Goal: Task Accomplishment & Management: Use online tool/utility

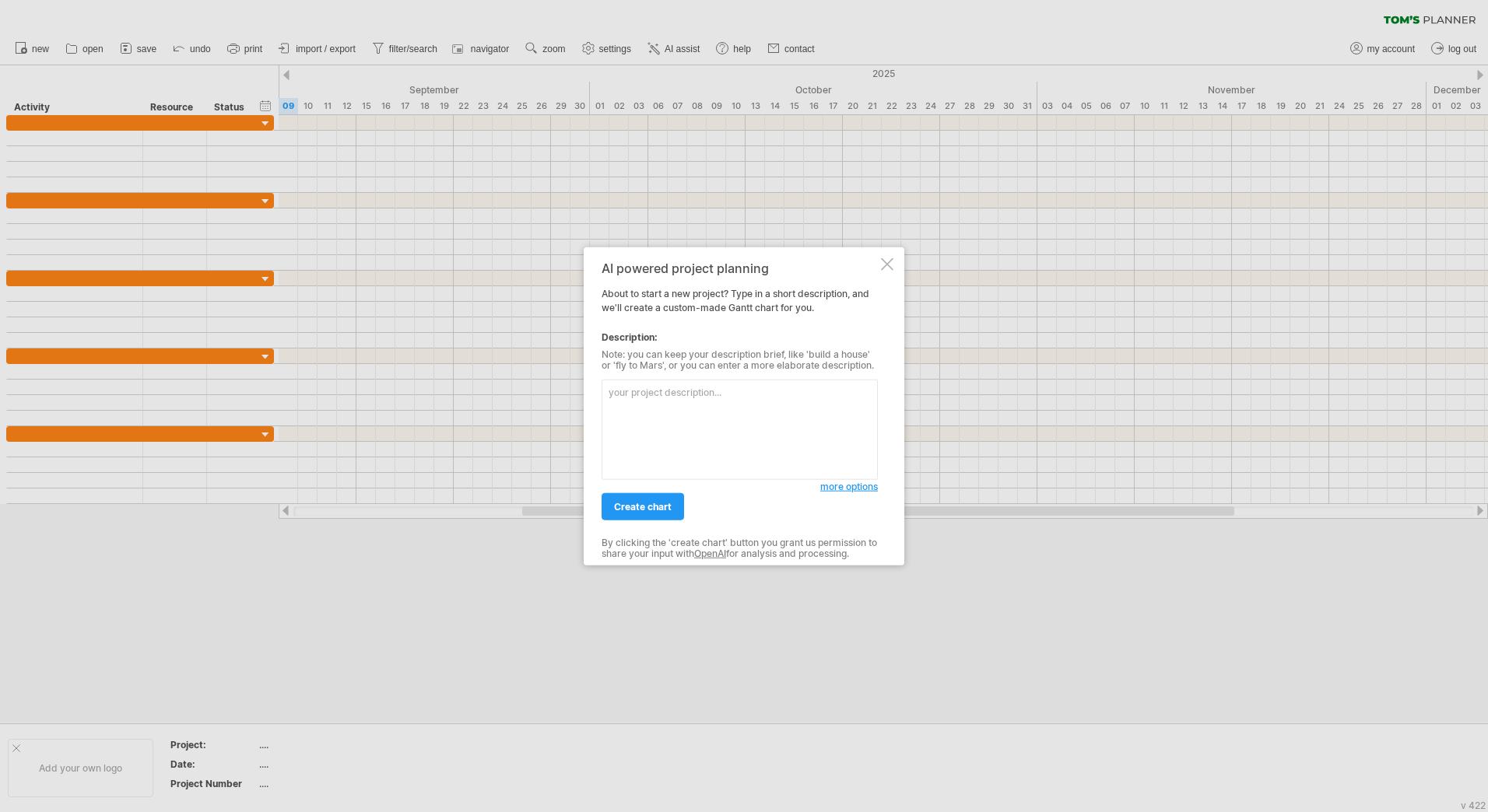
click at [887, 262] on div at bounding box center [887, 264] width 12 height 12
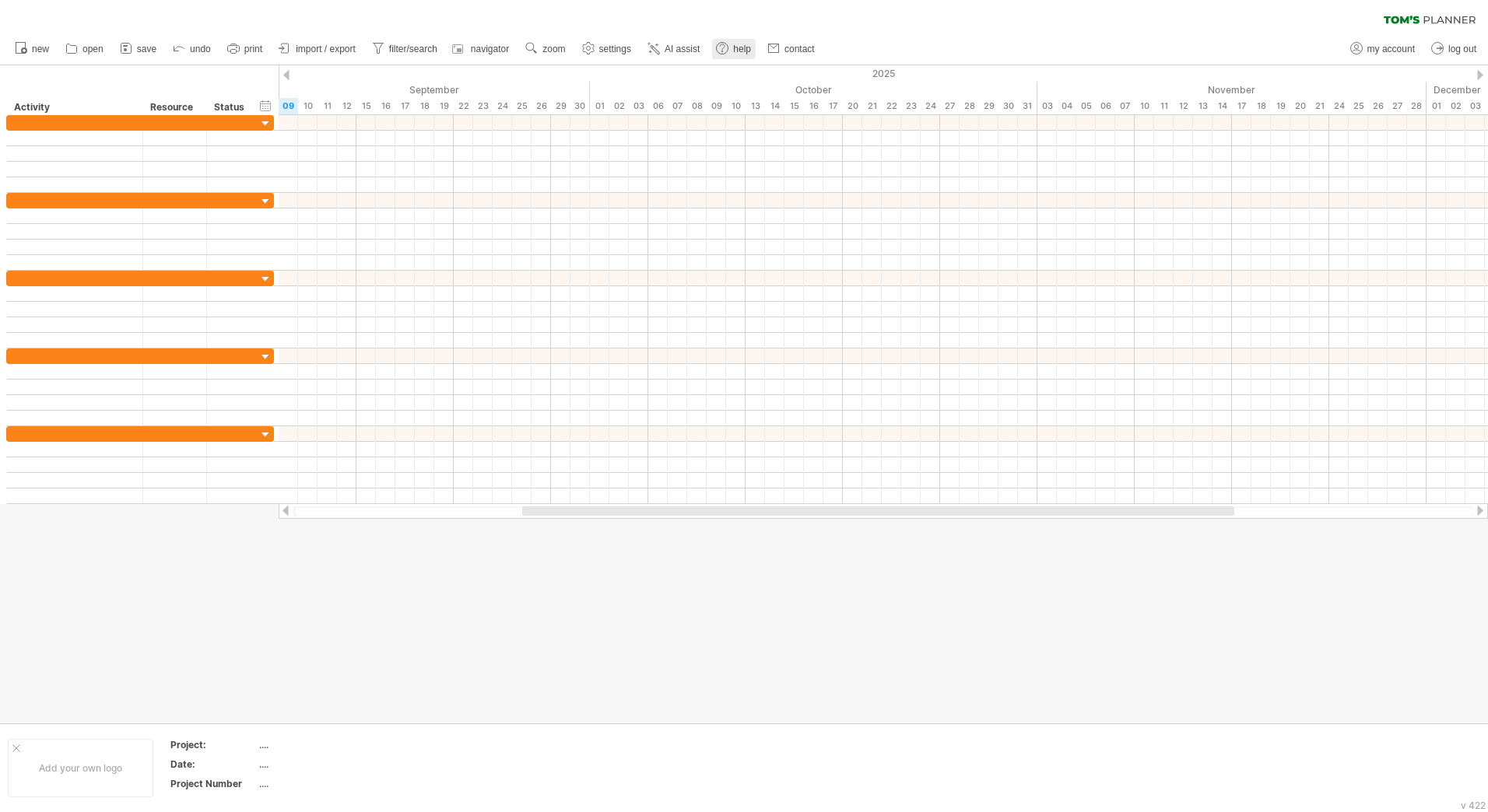
click at [733, 48] on link "help" at bounding box center [733, 48] width 43 height 21
click at [618, 43] on link "settings" at bounding box center [607, 48] width 57 height 21
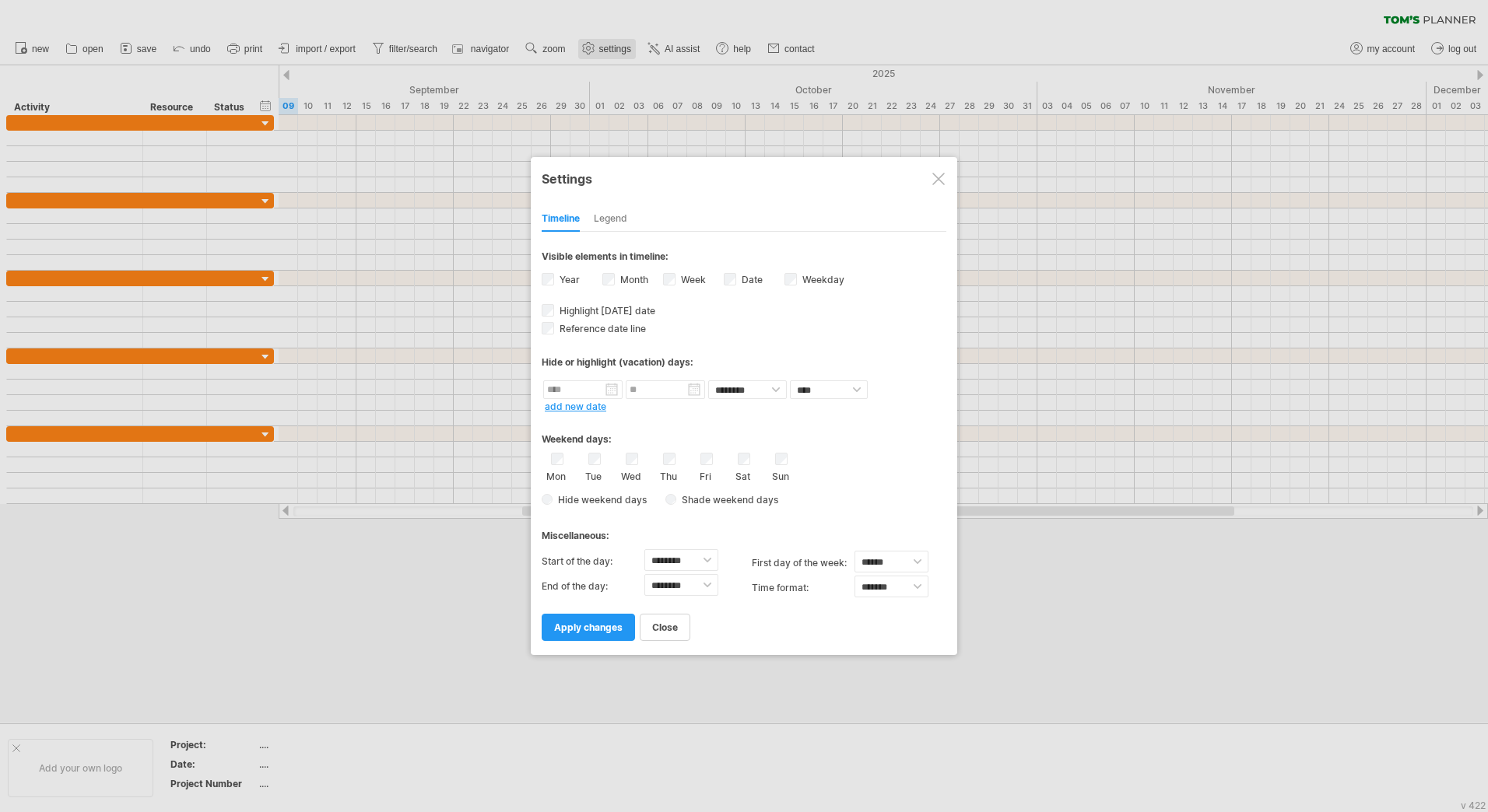
select select "*"
select select "**"
click at [609, 217] on div "Legend" at bounding box center [610, 219] width 34 height 25
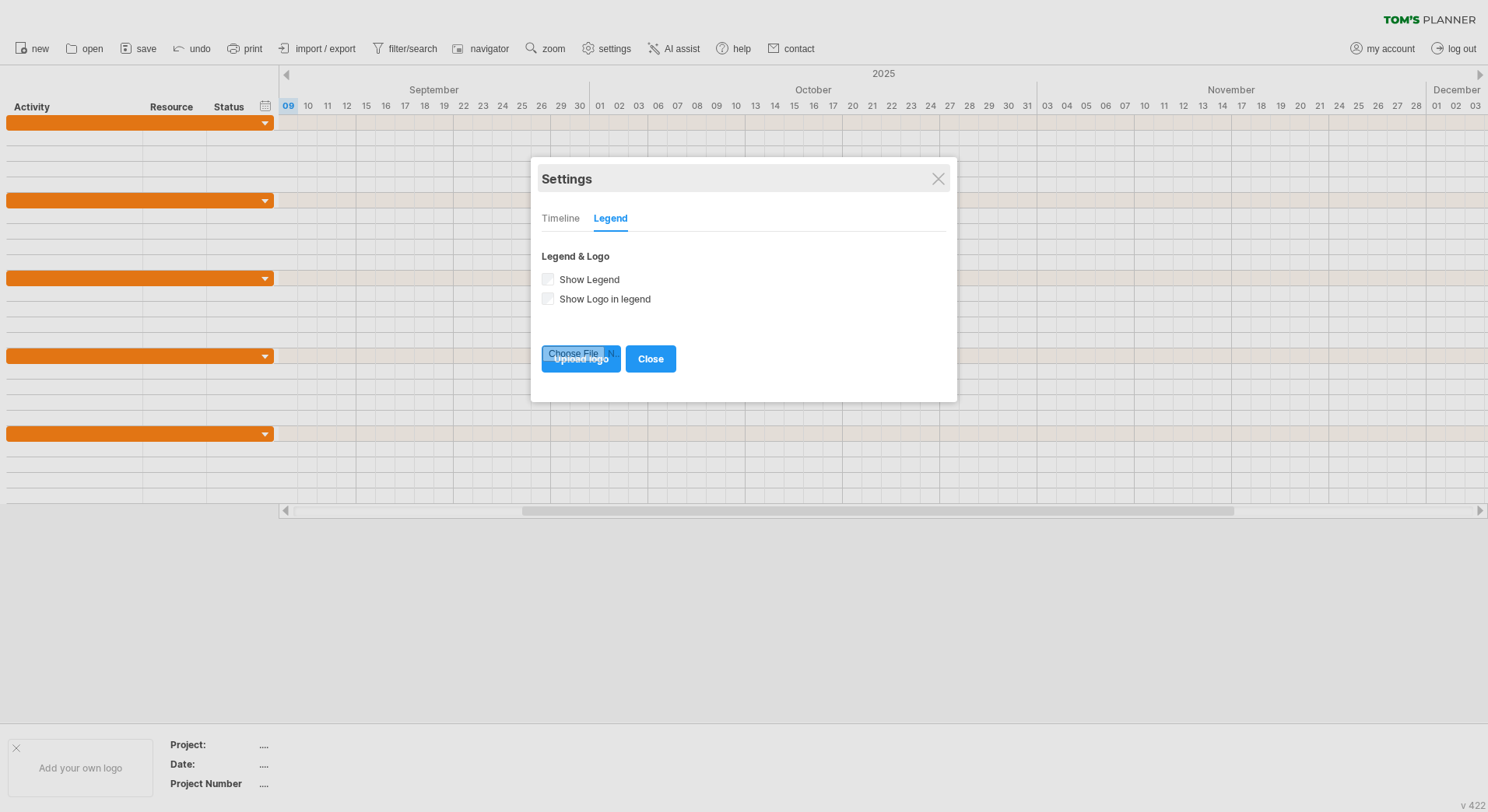
click at [929, 180] on div "Settings" at bounding box center [743, 178] width 404 height 28
click at [934, 176] on div at bounding box center [938, 179] width 12 height 12
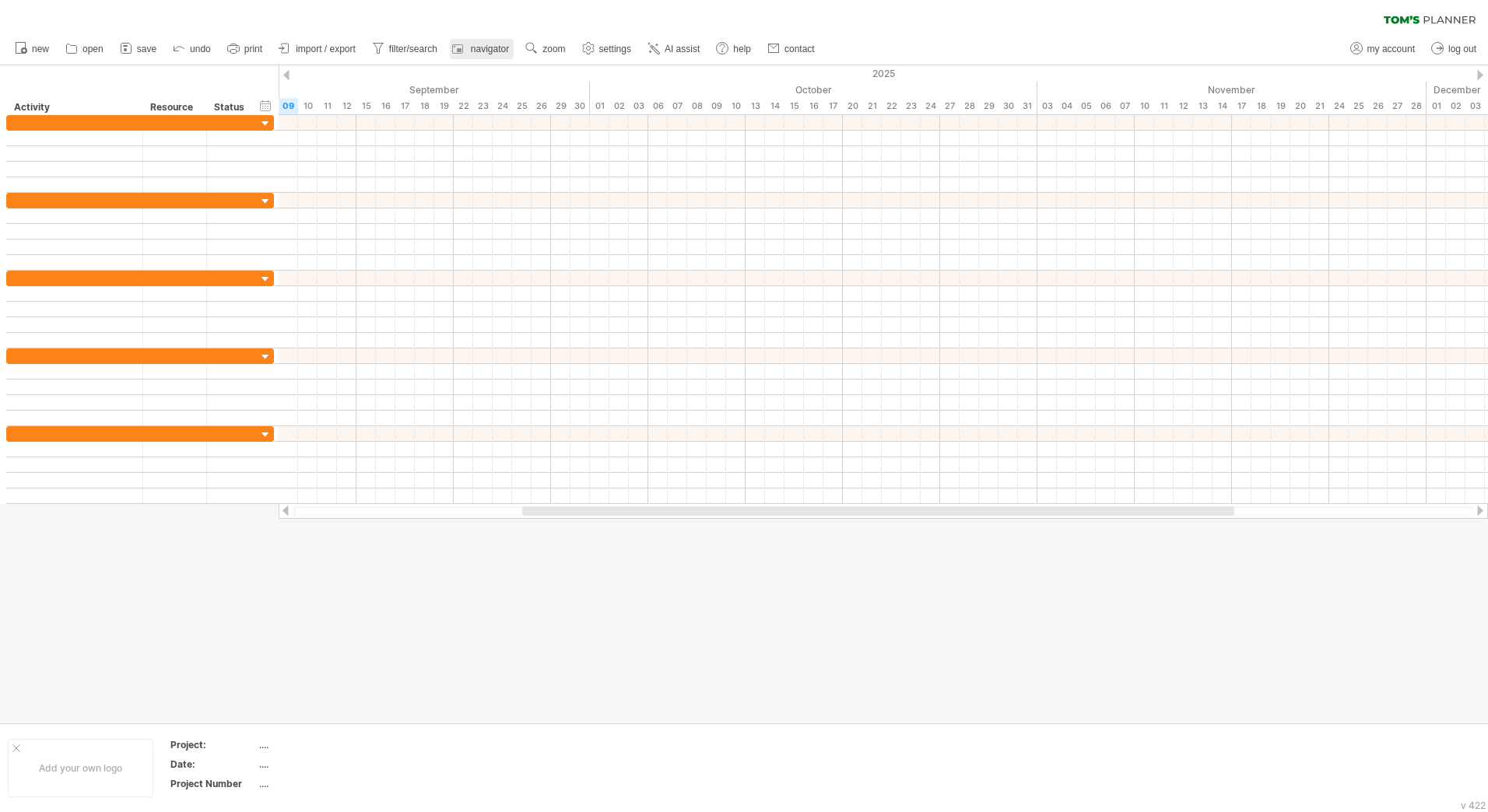
click at [478, 48] on span "navigator" at bounding box center [490, 48] width 38 height 11
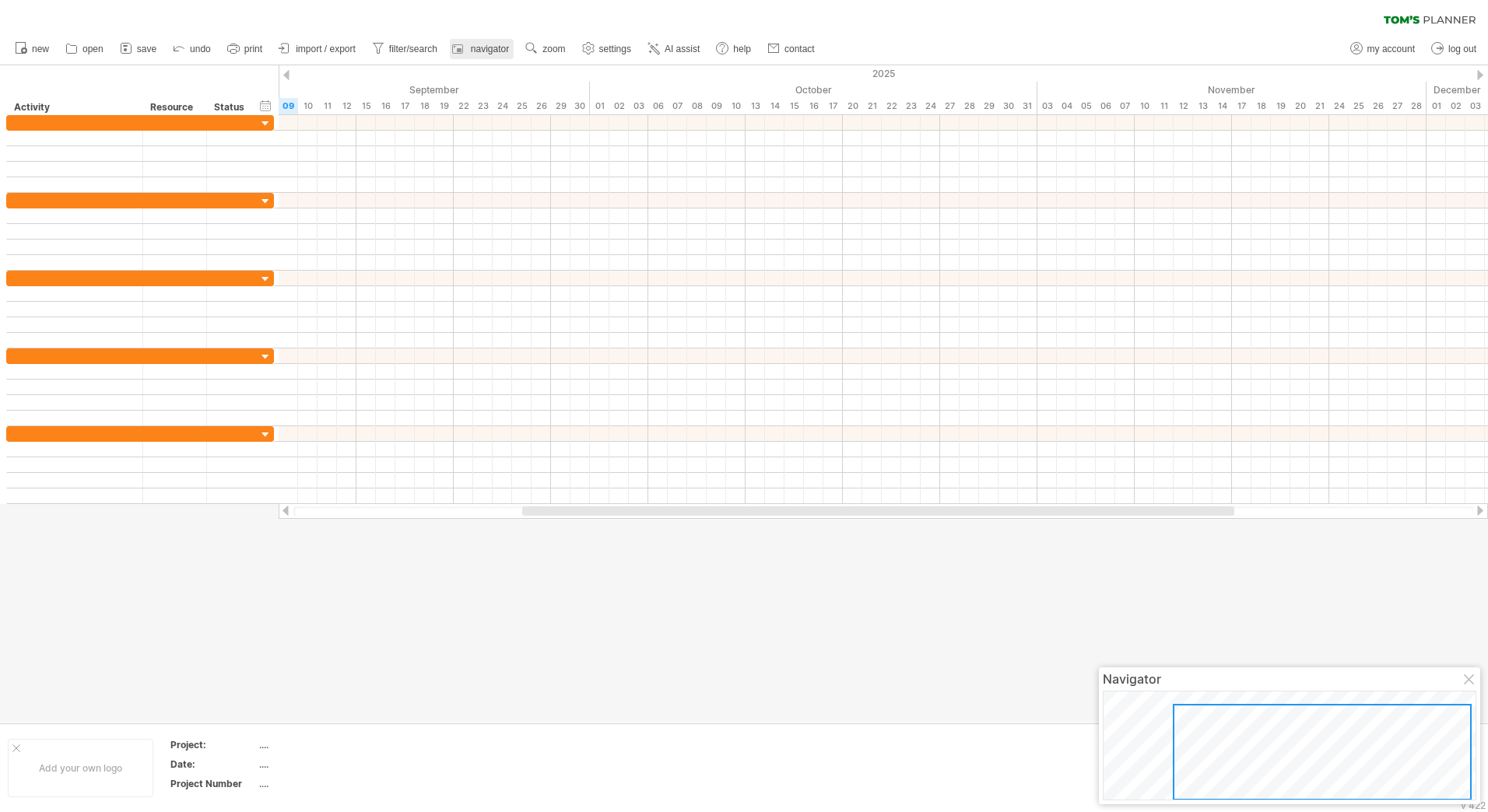
click at [478, 48] on span "navigator" at bounding box center [490, 48] width 38 height 11
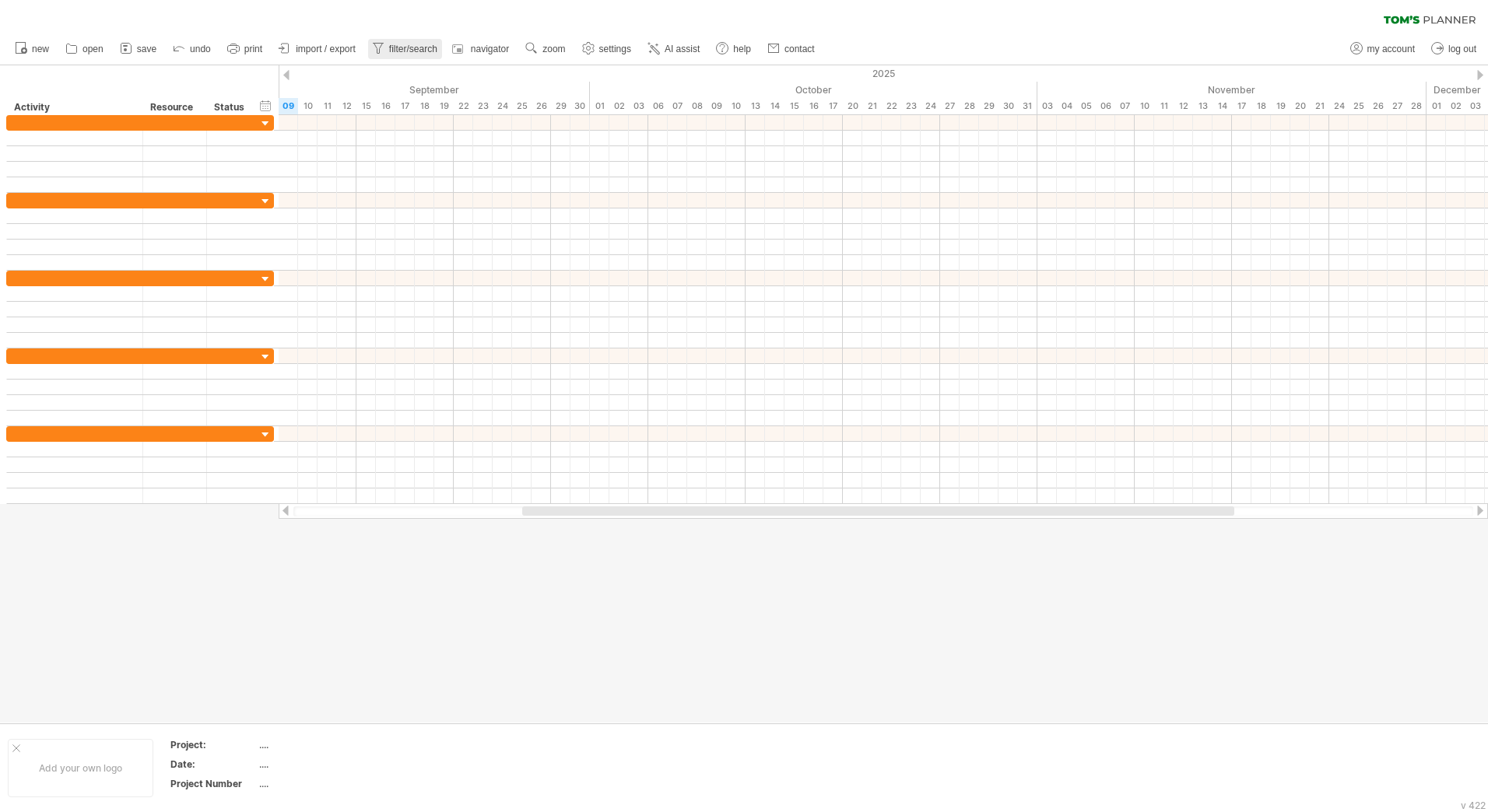
click at [427, 48] on span "filter/search" at bounding box center [413, 48] width 48 height 11
type input "**********"
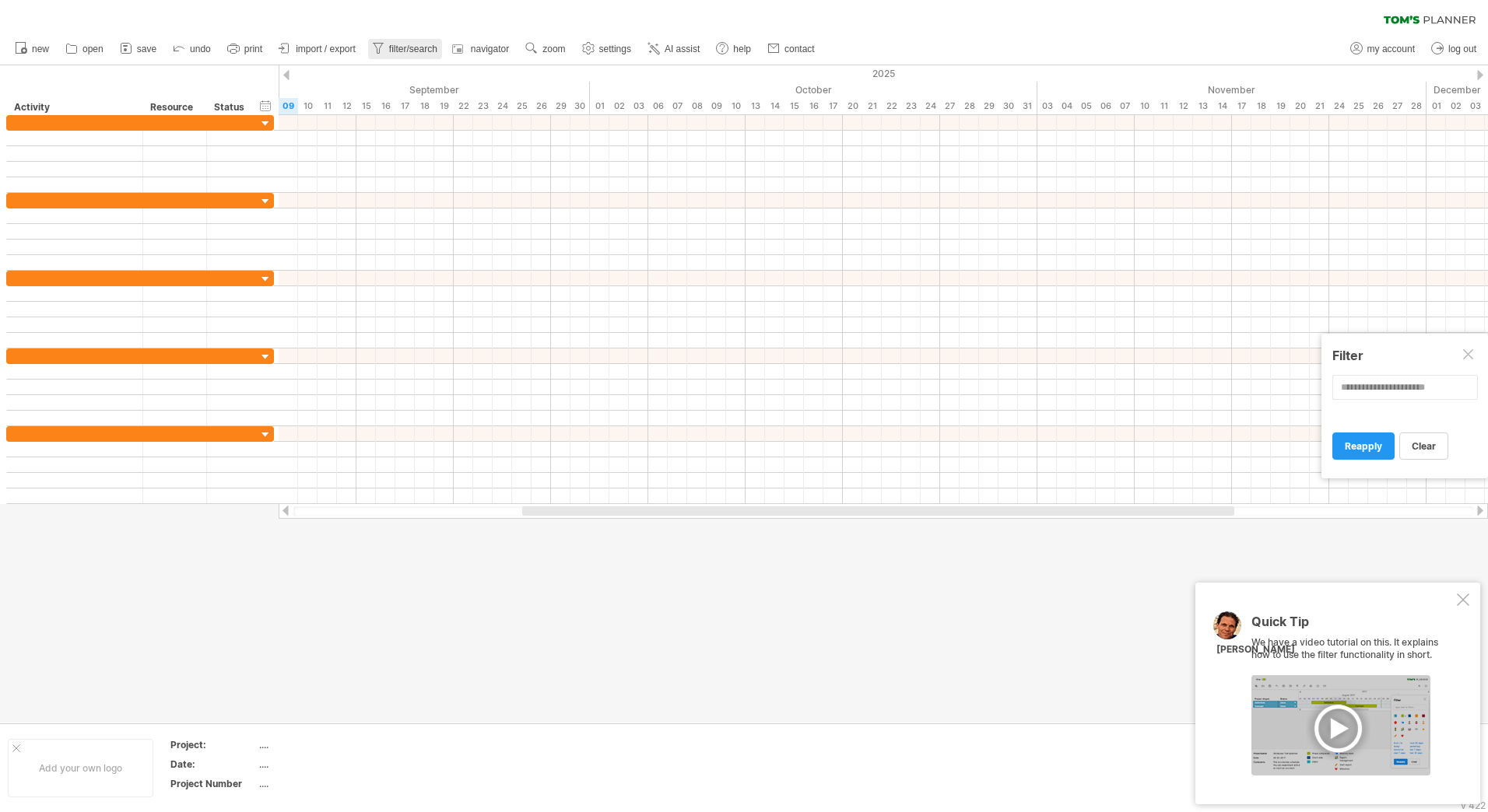
click at [426, 48] on span "filter/search" at bounding box center [413, 48] width 48 height 11
click at [1456, 590] on div "Quick Tip We have a video tutorial on this. It explains how to use the filter f…" at bounding box center [1337, 693] width 285 height 221
click at [264, 106] on div "hide start/end/duration show start/end/duration" at bounding box center [266, 106] width 15 height 16
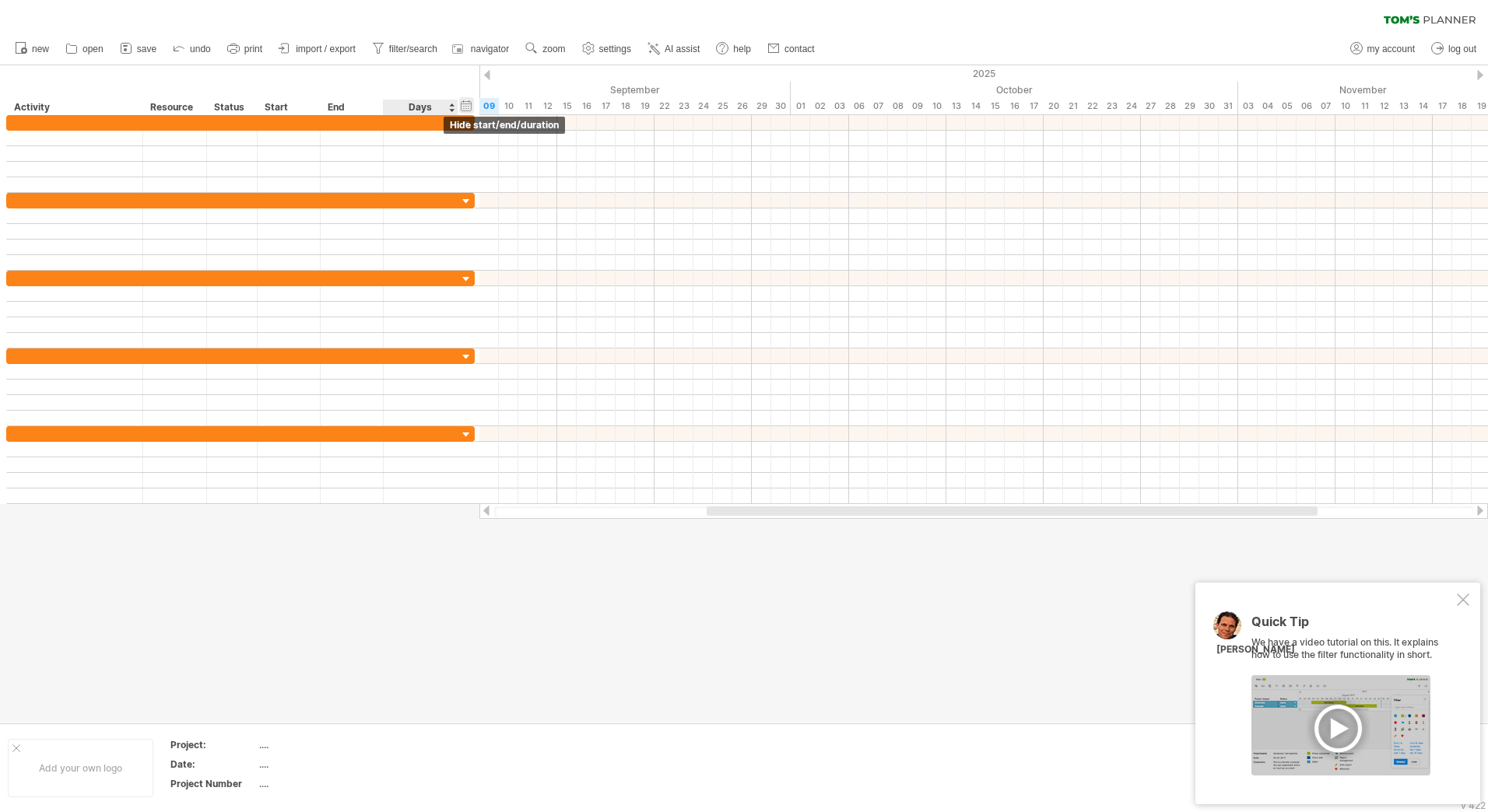
click at [462, 106] on div "hide start/end/duration show start/end/duration" at bounding box center [467, 106] width 15 height 16
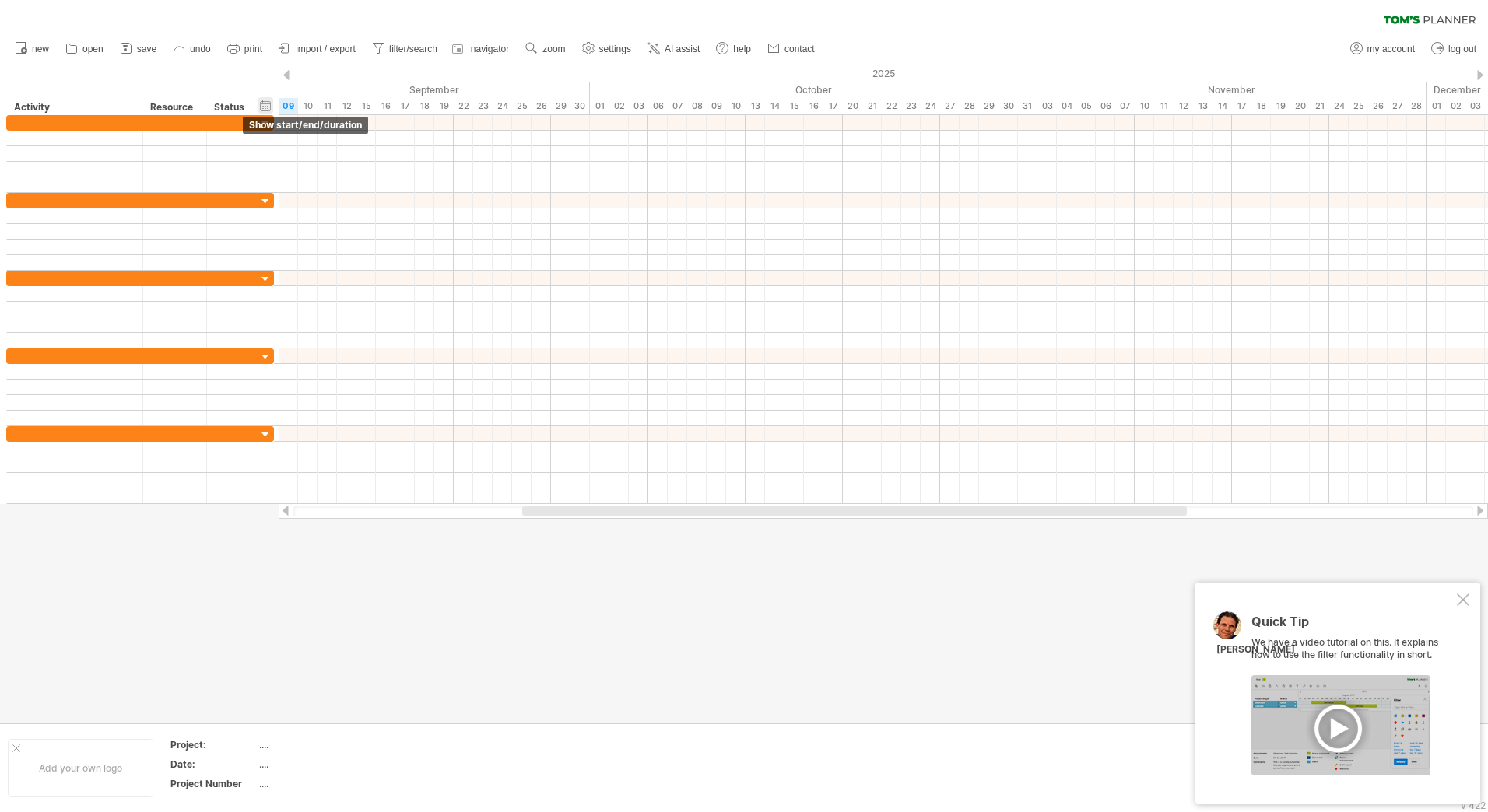
click at [266, 107] on div "hide start/end/duration show start/end/duration" at bounding box center [266, 106] width 15 height 16
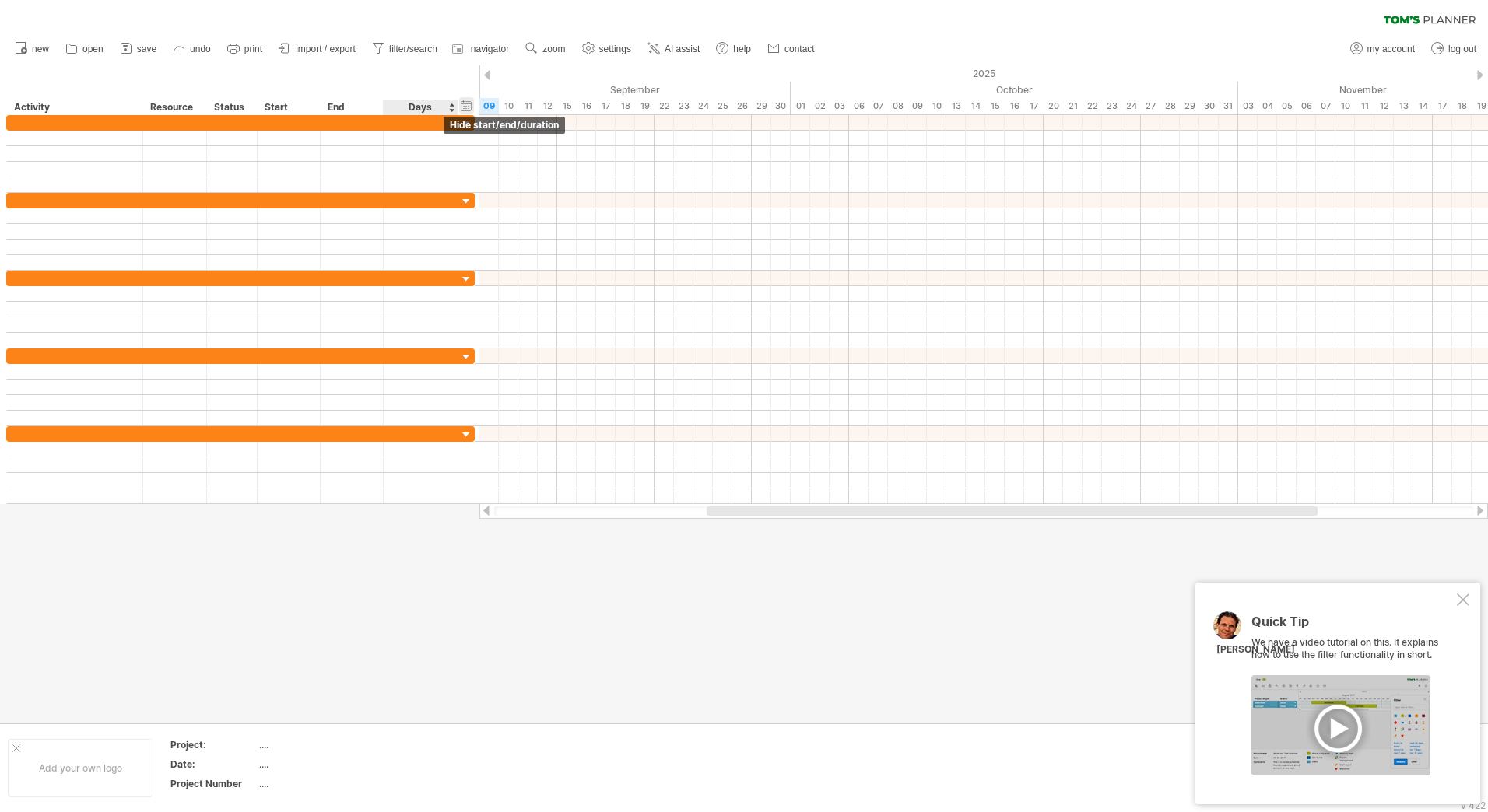
click at [464, 106] on div "hide start/end/duration show start/end/duration" at bounding box center [467, 106] width 15 height 16
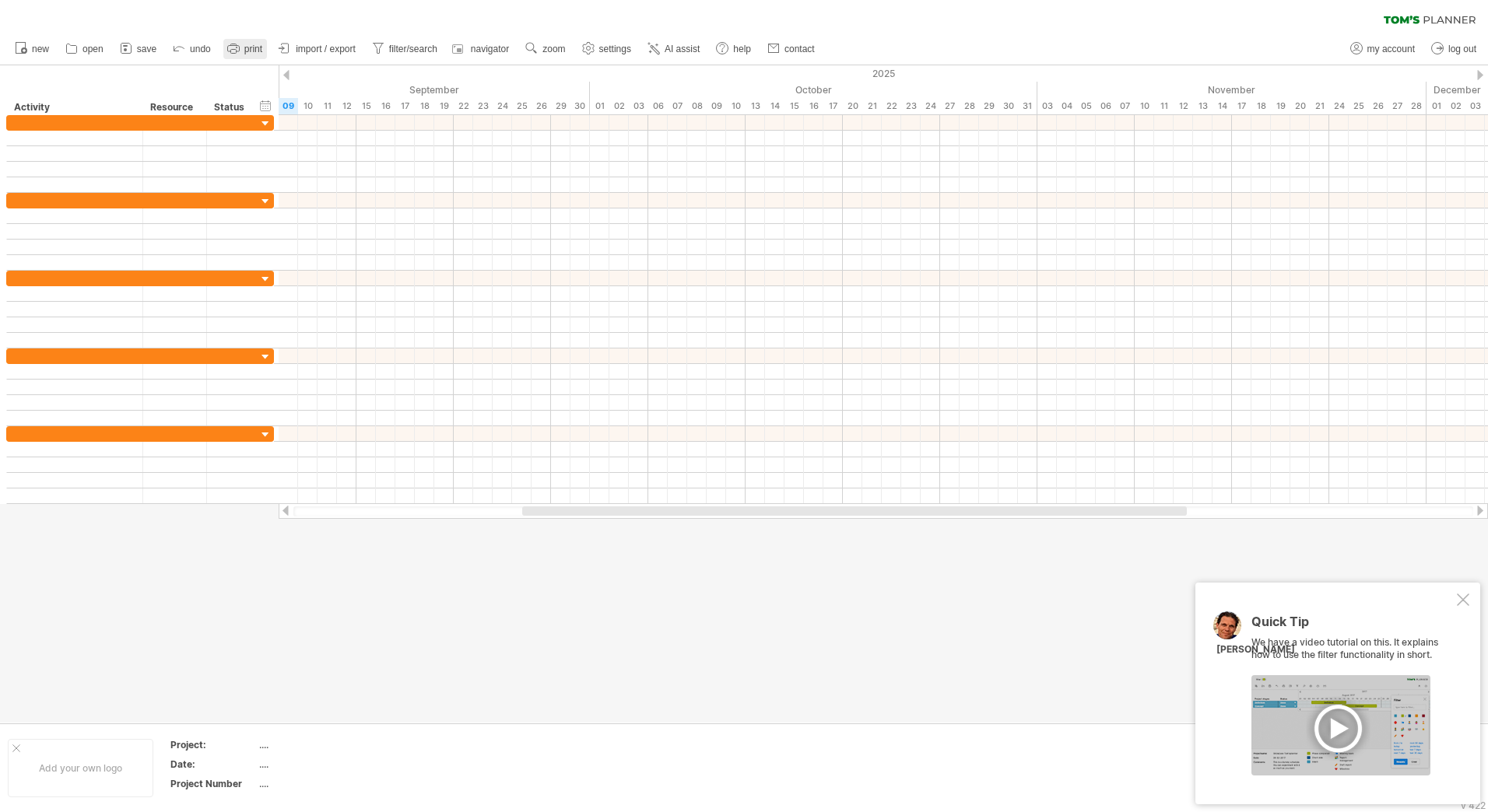
click at [242, 48] on link "print" at bounding box center [244, 48] width 43 height 21
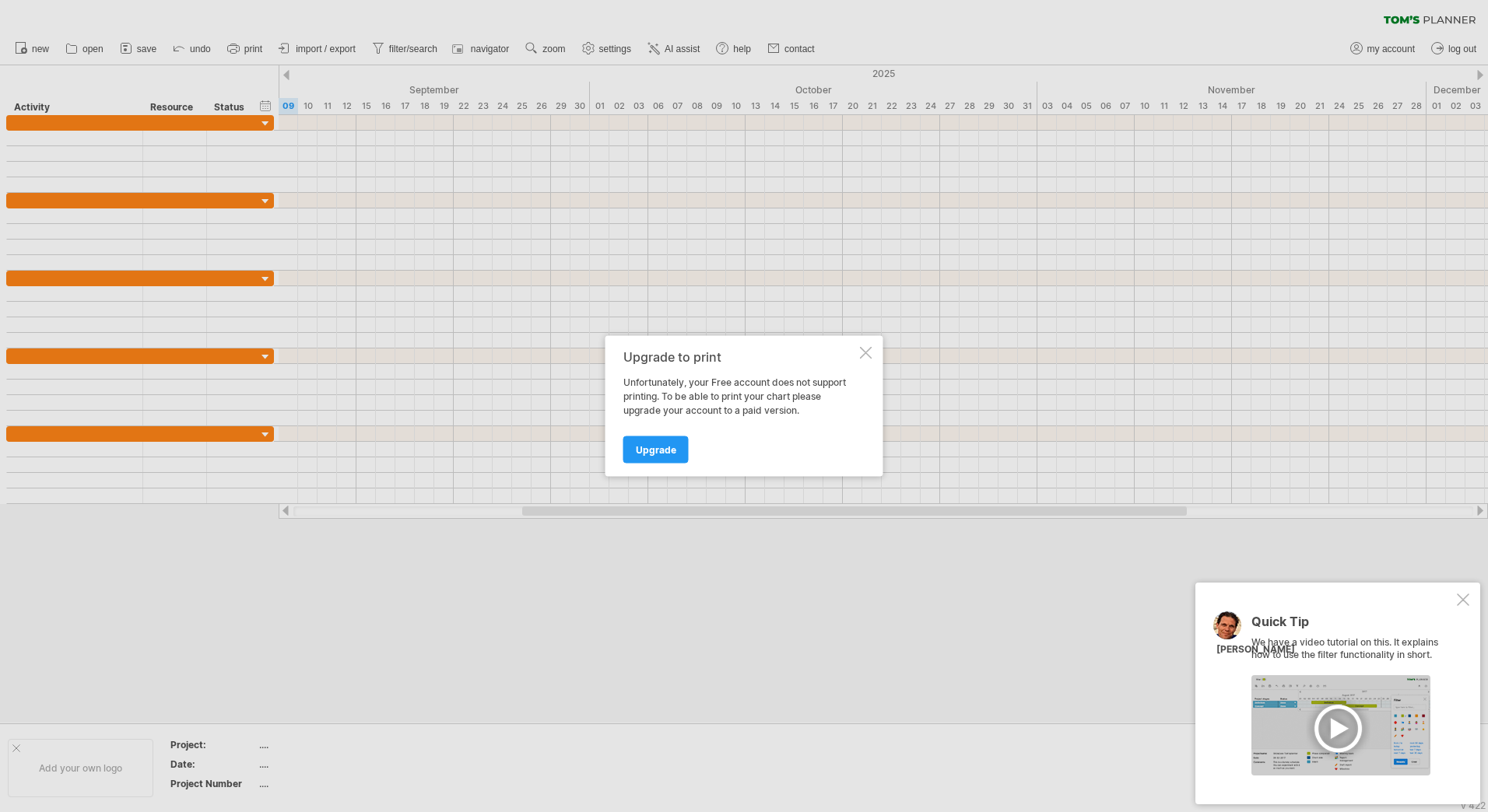
click at [865, 352] on div at bounding box center [865, 353] width 12 height 12
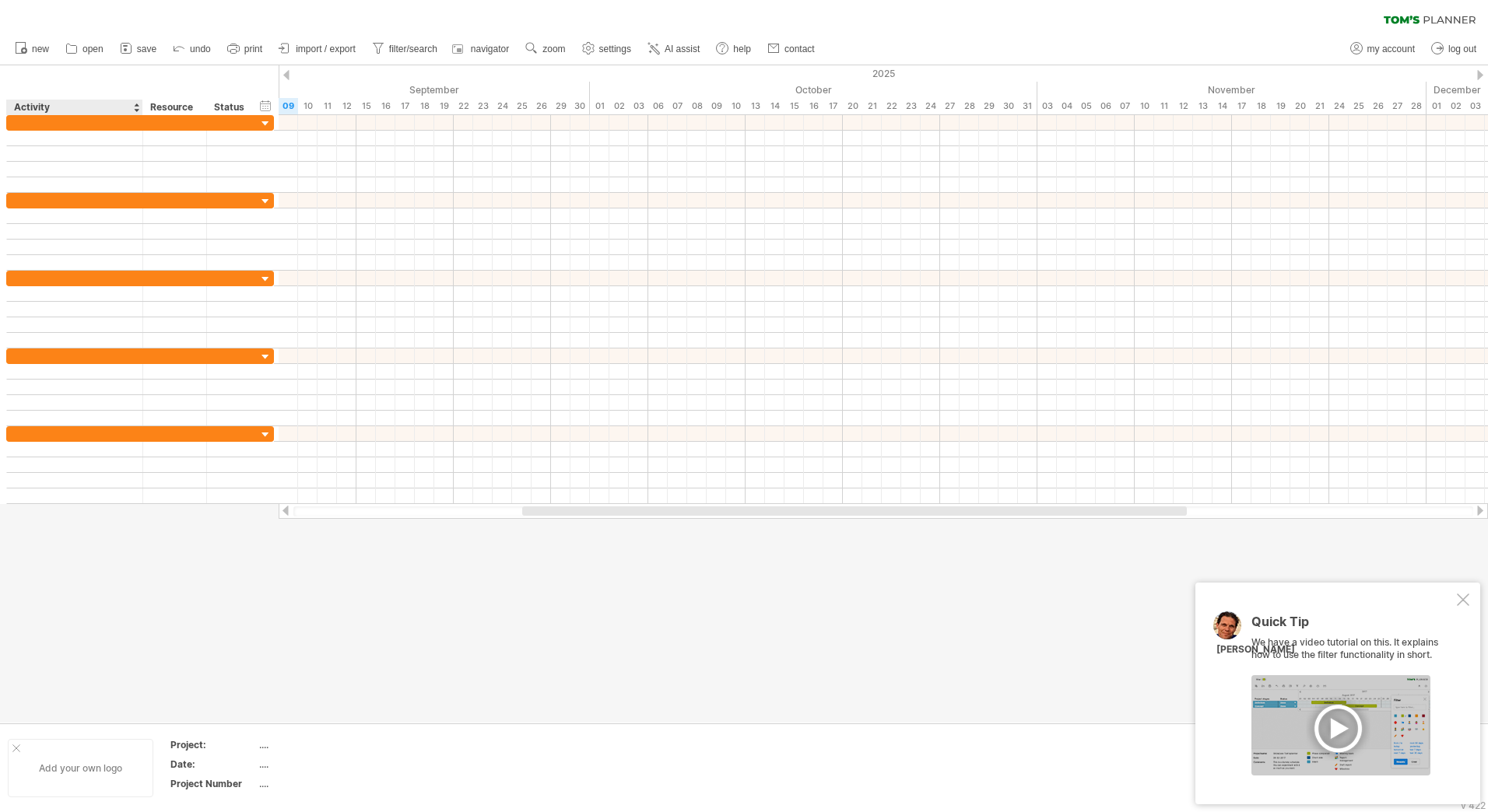
click at [14, 745] on div at bounding box center [16, 748] width 7 height 7
click at [1461, 600] on div at bounding box center [1463, 600] width 12 height 12
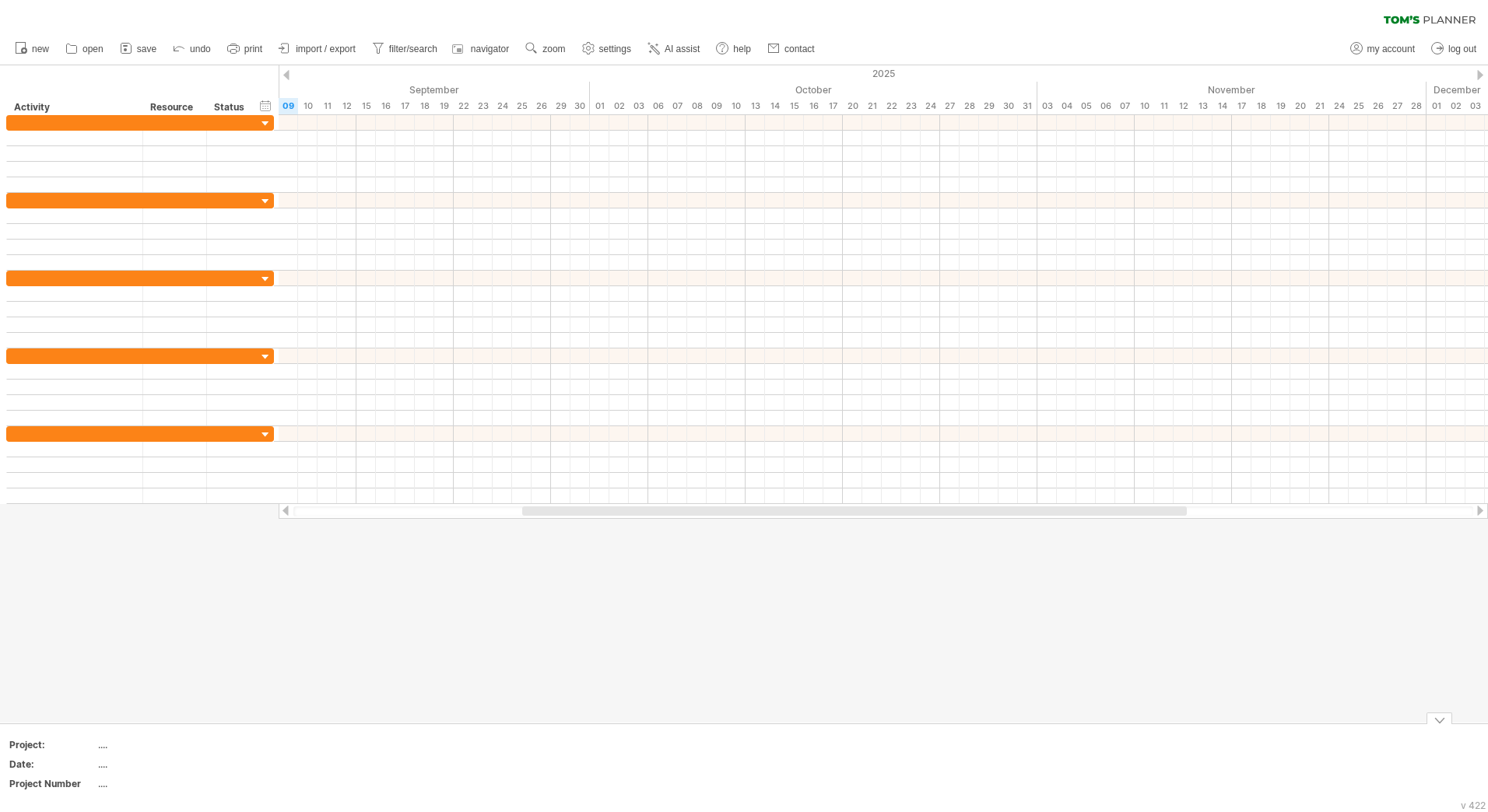
click at [645, 586] on div at bounding box center [744, 395] width 1488 height 658
click at [1358, 48] on circle at bounding box center [1356, 47] width 4 height 4
type input "**********"
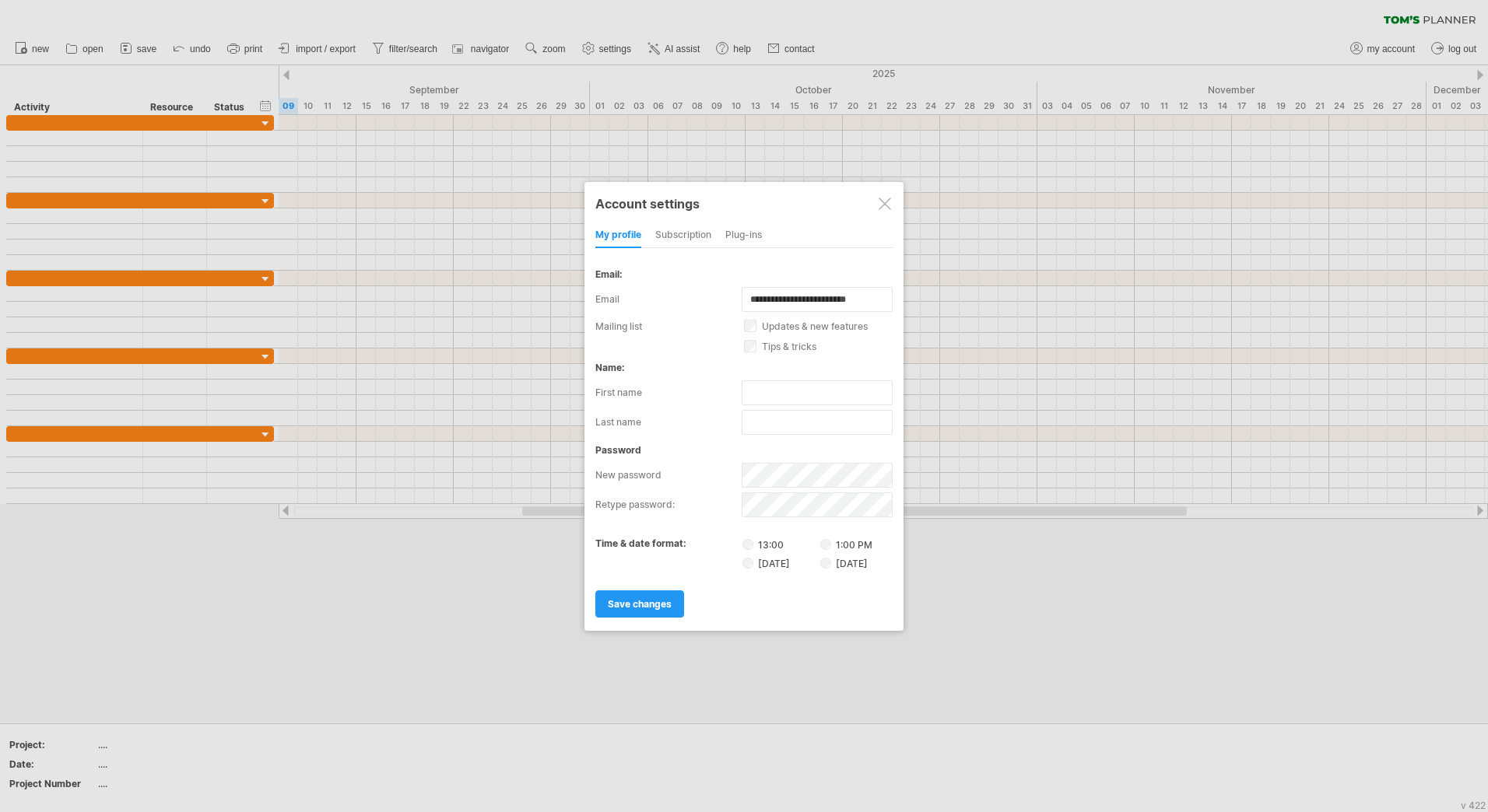
click at [687, 226] on div "subscription" at bounding box center [683, 235] width 56 height 25
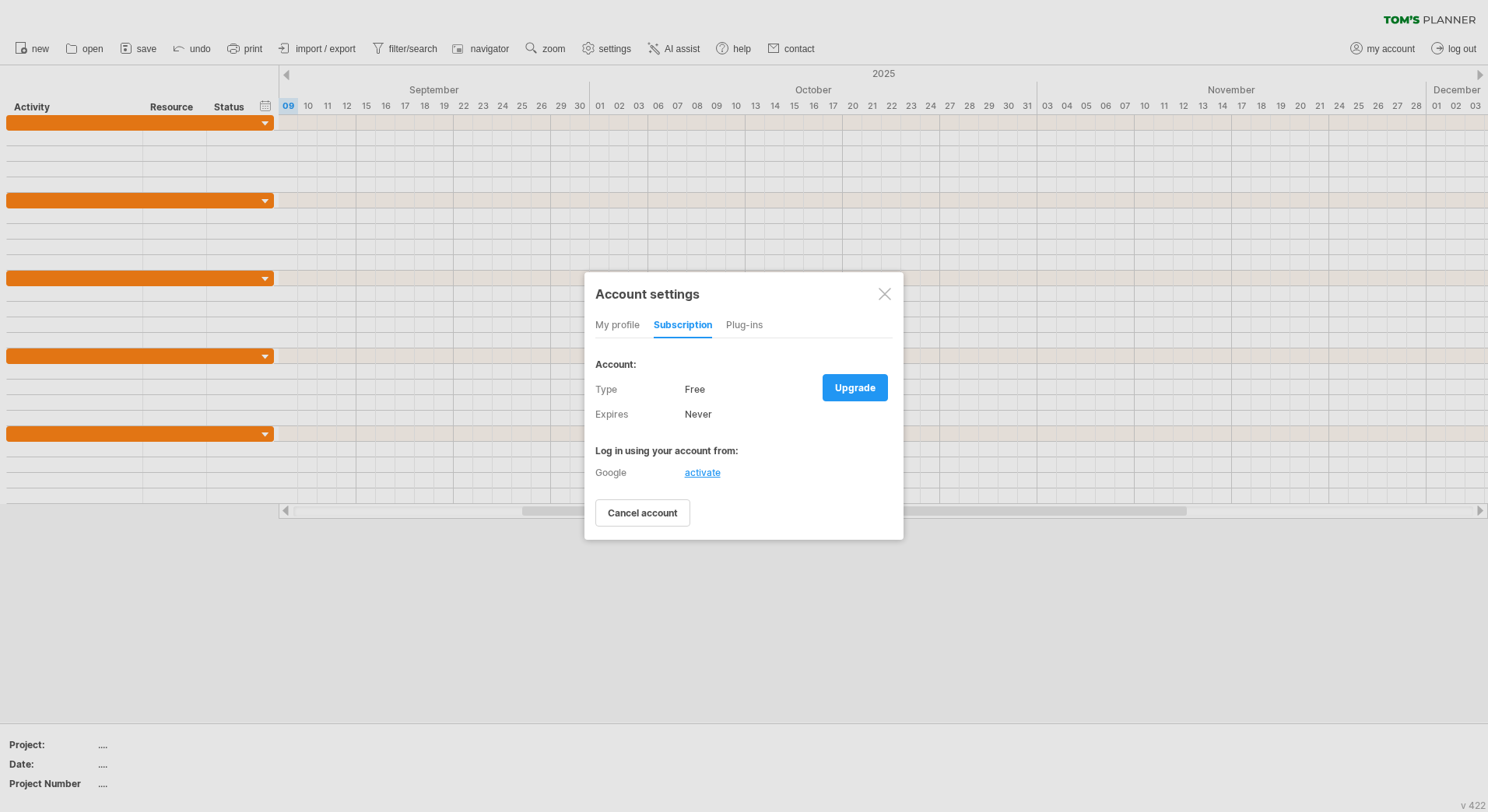
click at [752, 332] on div "Plug-ins" at bounding box center [744, 326] width 37 height 25
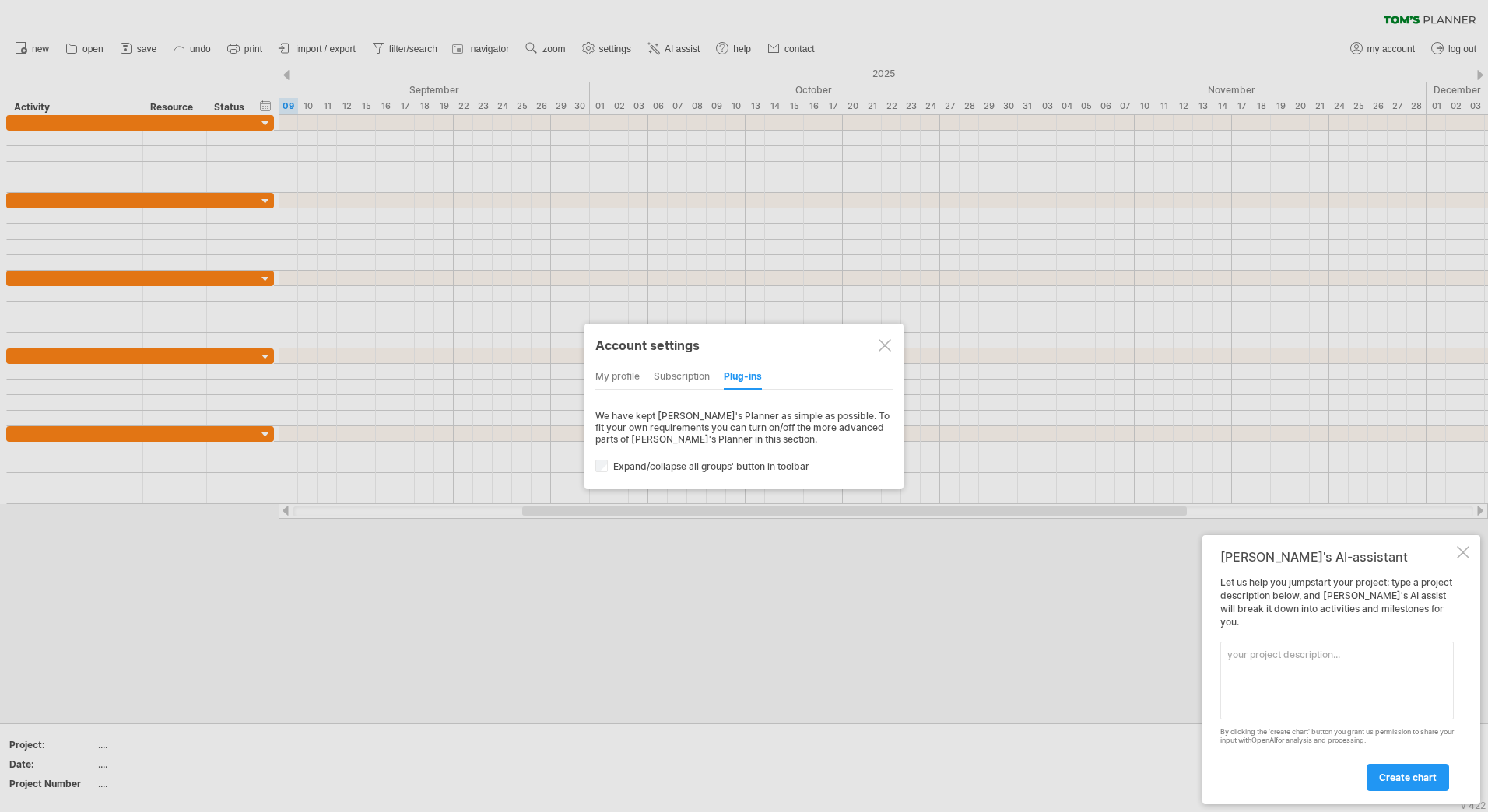
click at [654, 468] on label "Expand/collapse all groups' button in toolbar" at bounding box center [753, 467] width 315 height 11
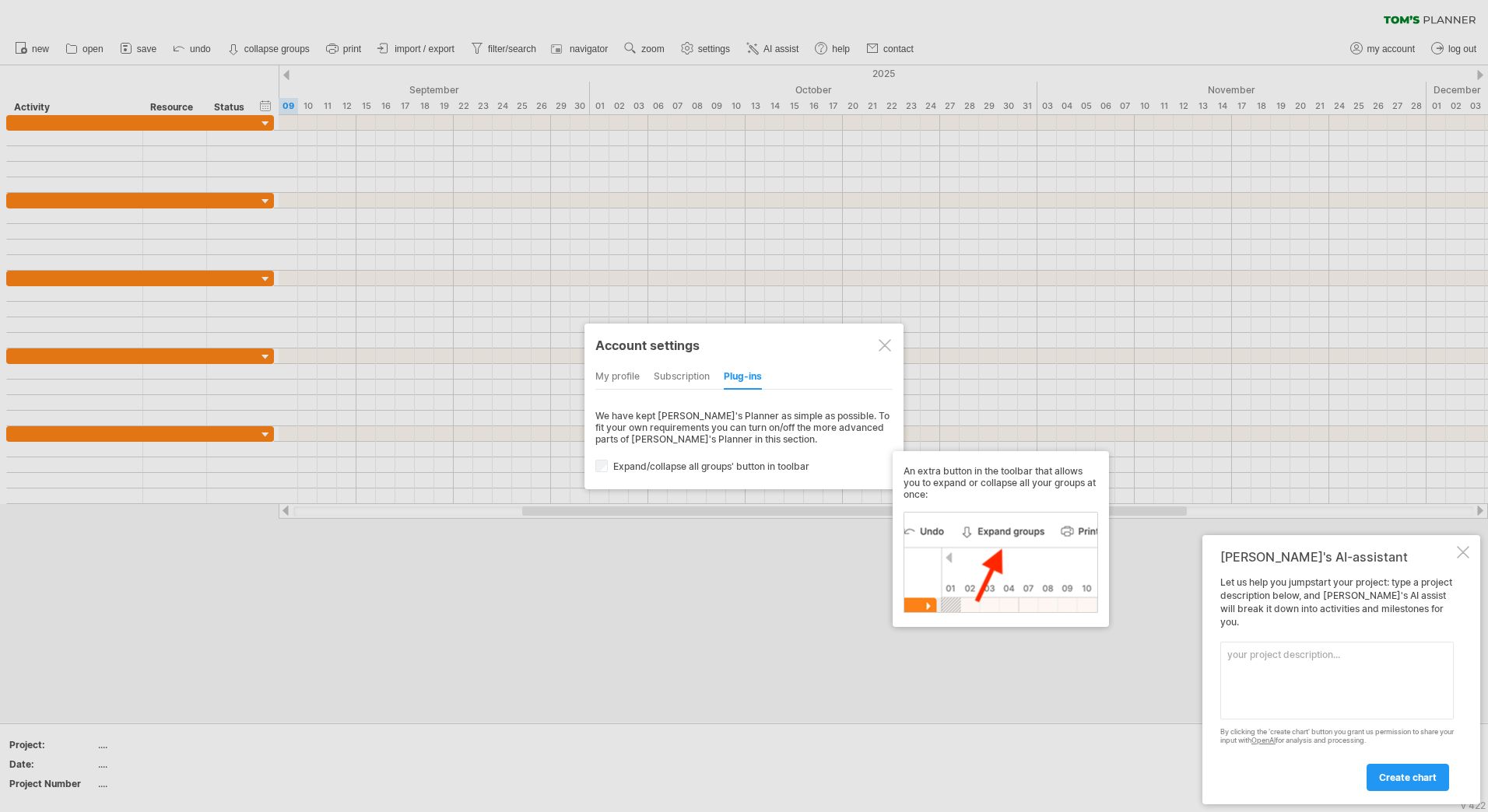
click at [650, 468] on label "Expand/collapse all groups' button in toolbar" at bounding box center [753, 467] width 315 height 11
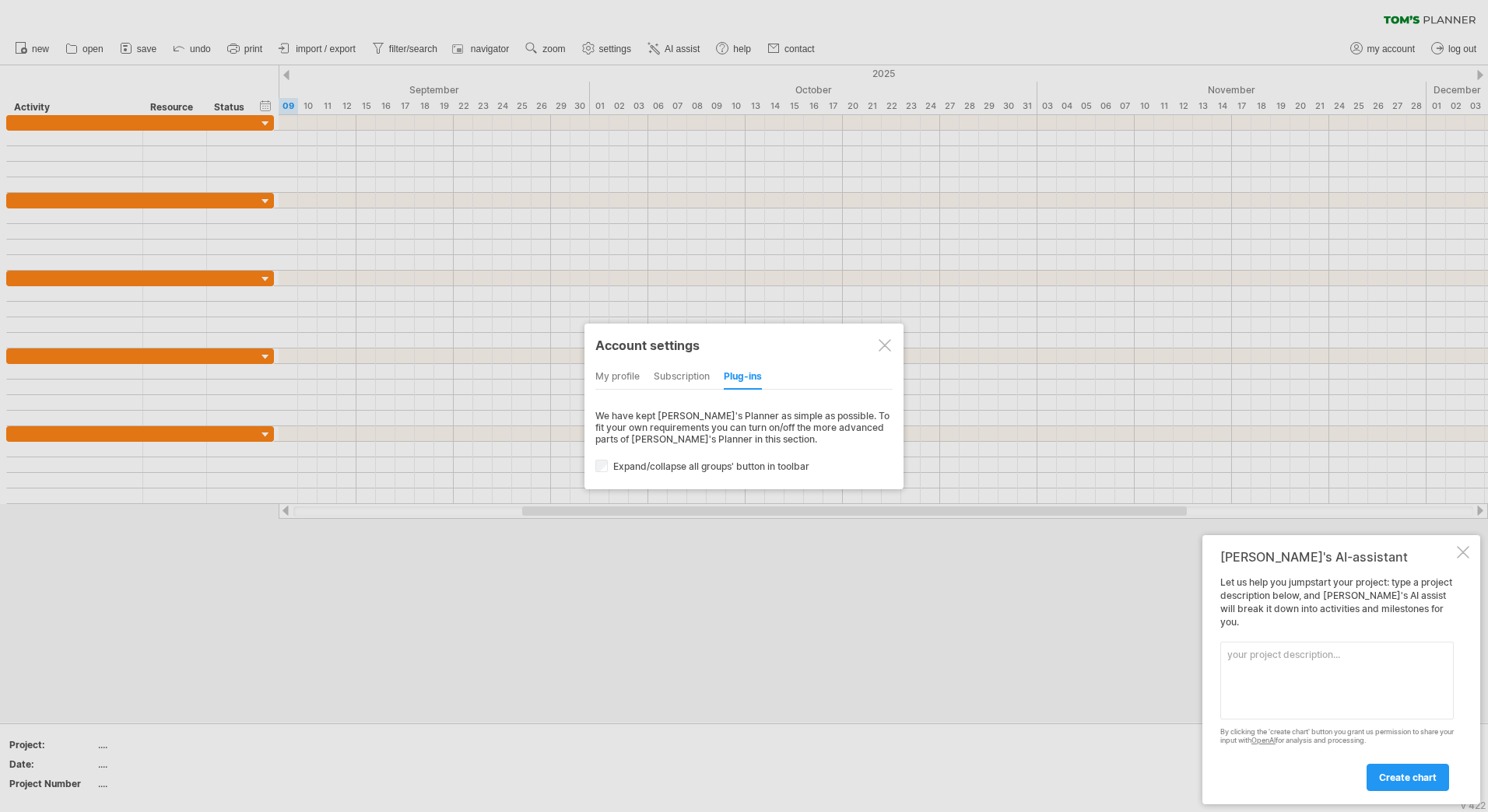
click at [647, 468] on label "Expand/collapse all groups' button in toolbar" at bounding box center [753, 467] width 315 height 11
click at [645, 468] on label "Expand/collapse all groups' button in toolbar" at bounding box center [753, 467] width 315 height 11
click at [645, 467] on label "Expand/collapse all groups' button in toolbar" at bounding box center [753, 467] width 315 height 11
click at [883, 345] on div at bounding box center [884, 345] width 12 height 12
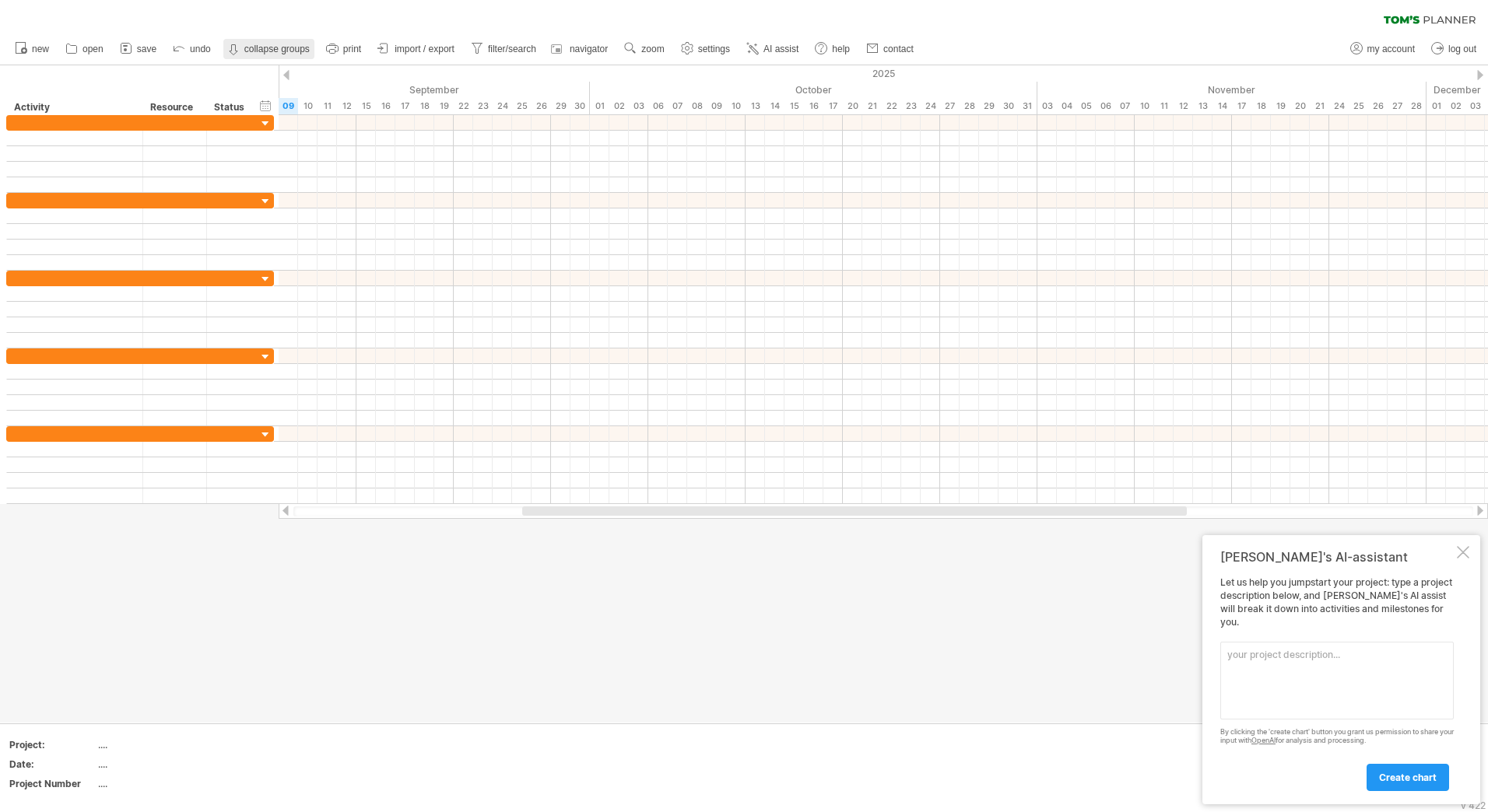
click at [262, 46] on strong "collapse groups" at bounding box center [277, 48] width 66 height 11
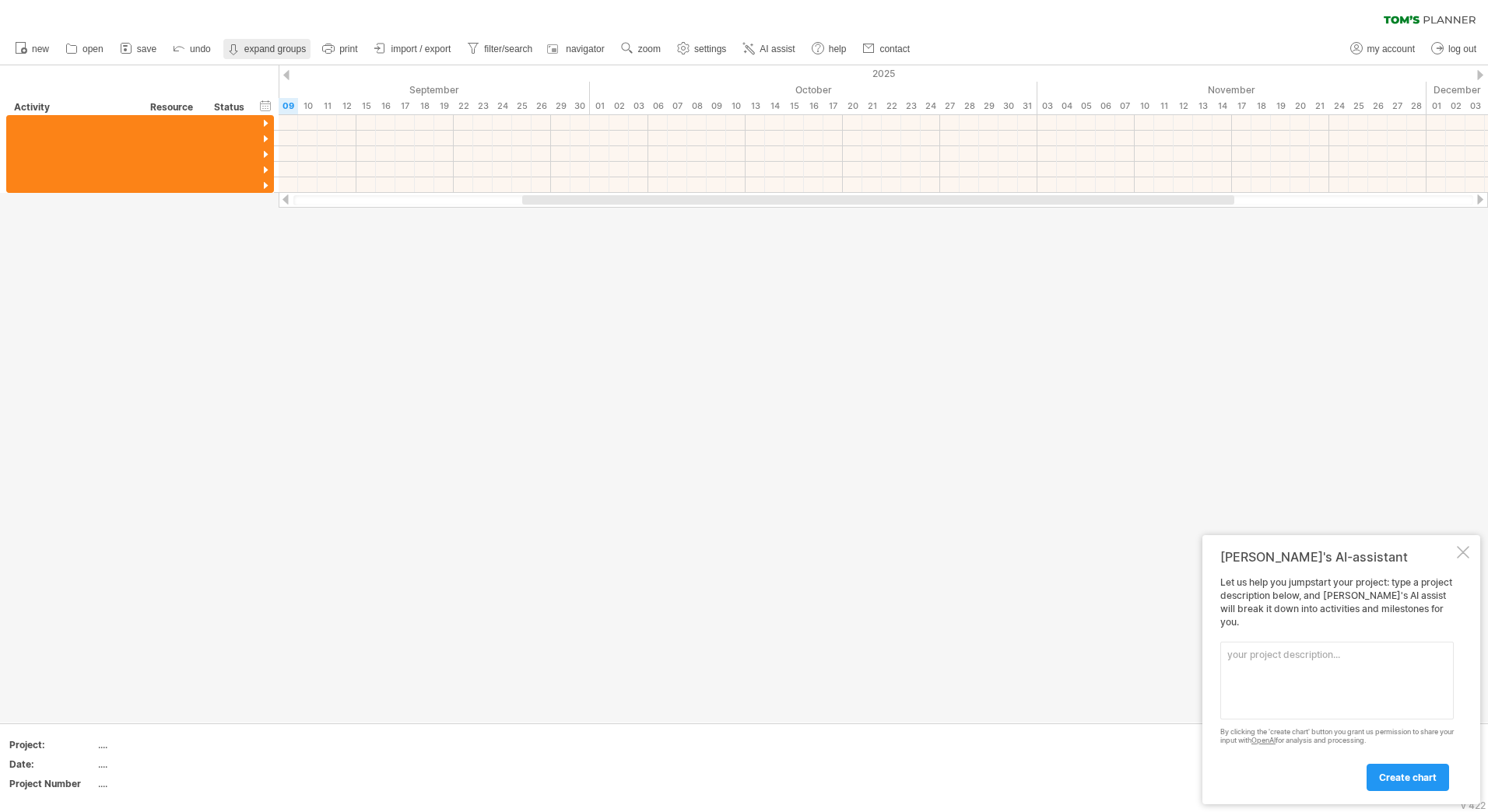
click at [262, 46] on strong "expand groups" at bounding box center [275, 48] width 62 height 11
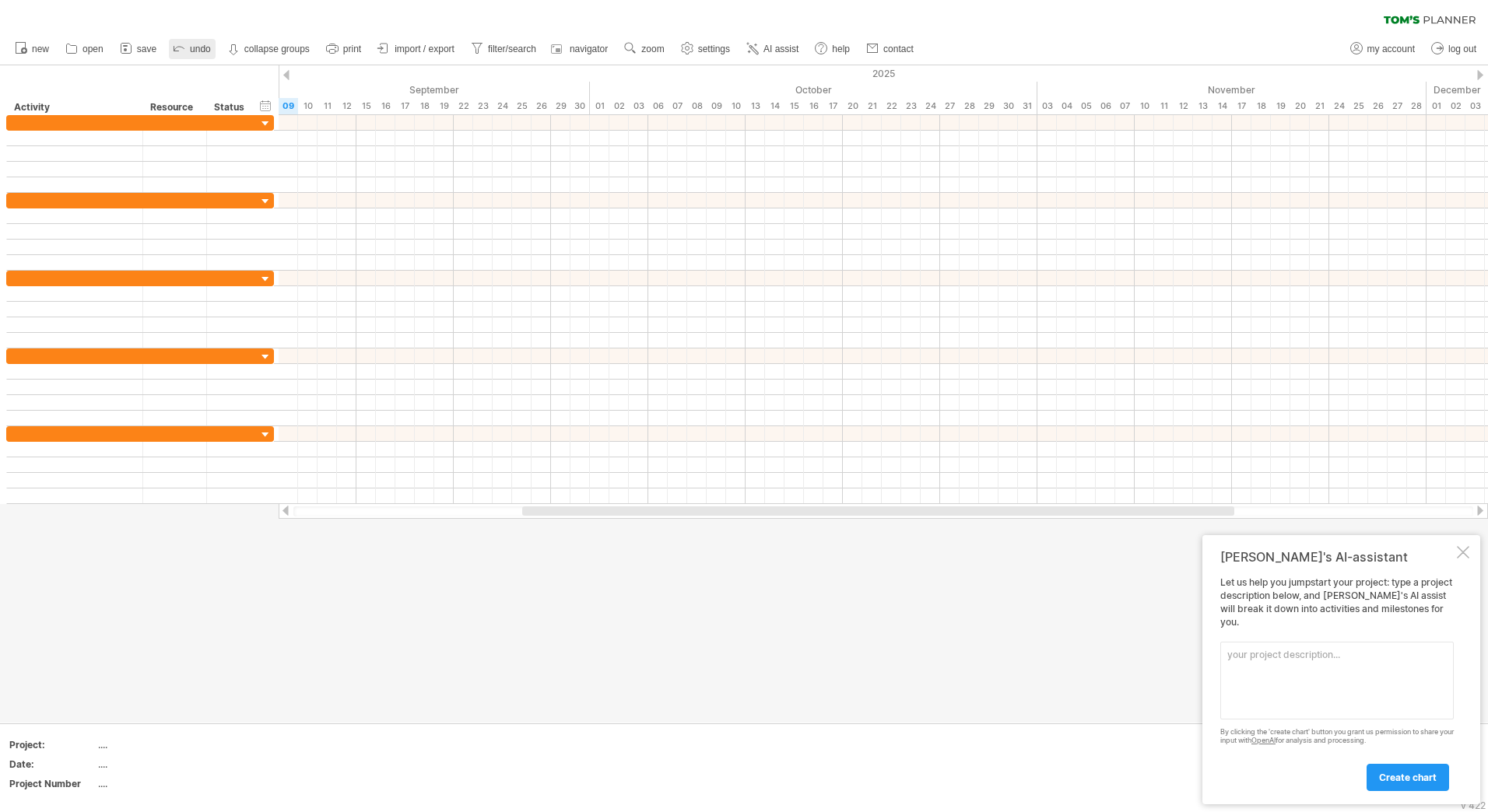
click at [174, 51] on icon at bounding box center [179, 47] width 16 height 16
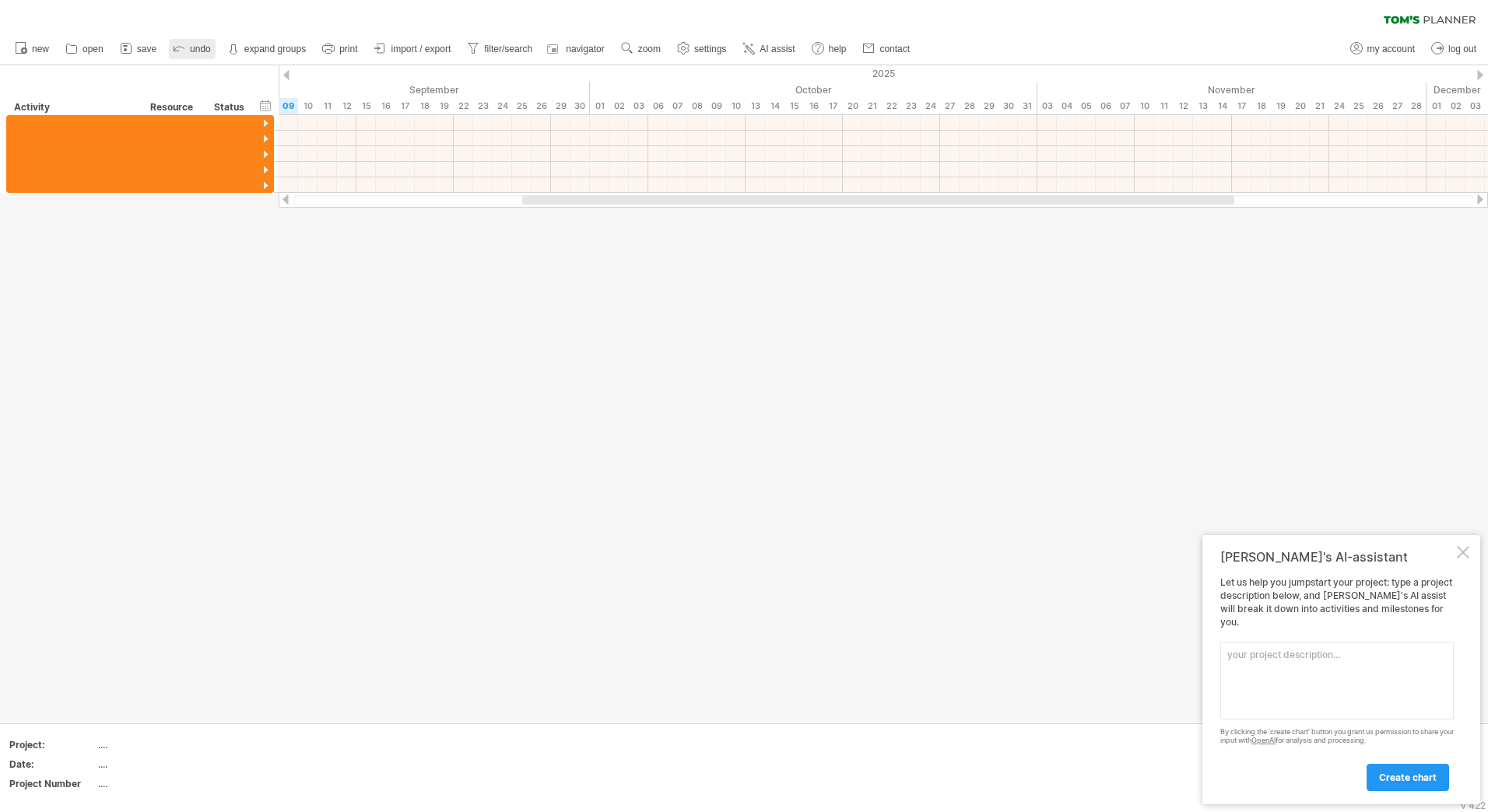
click at [174, 51] on icon at bounding box center [179, 47] width 16 height 16
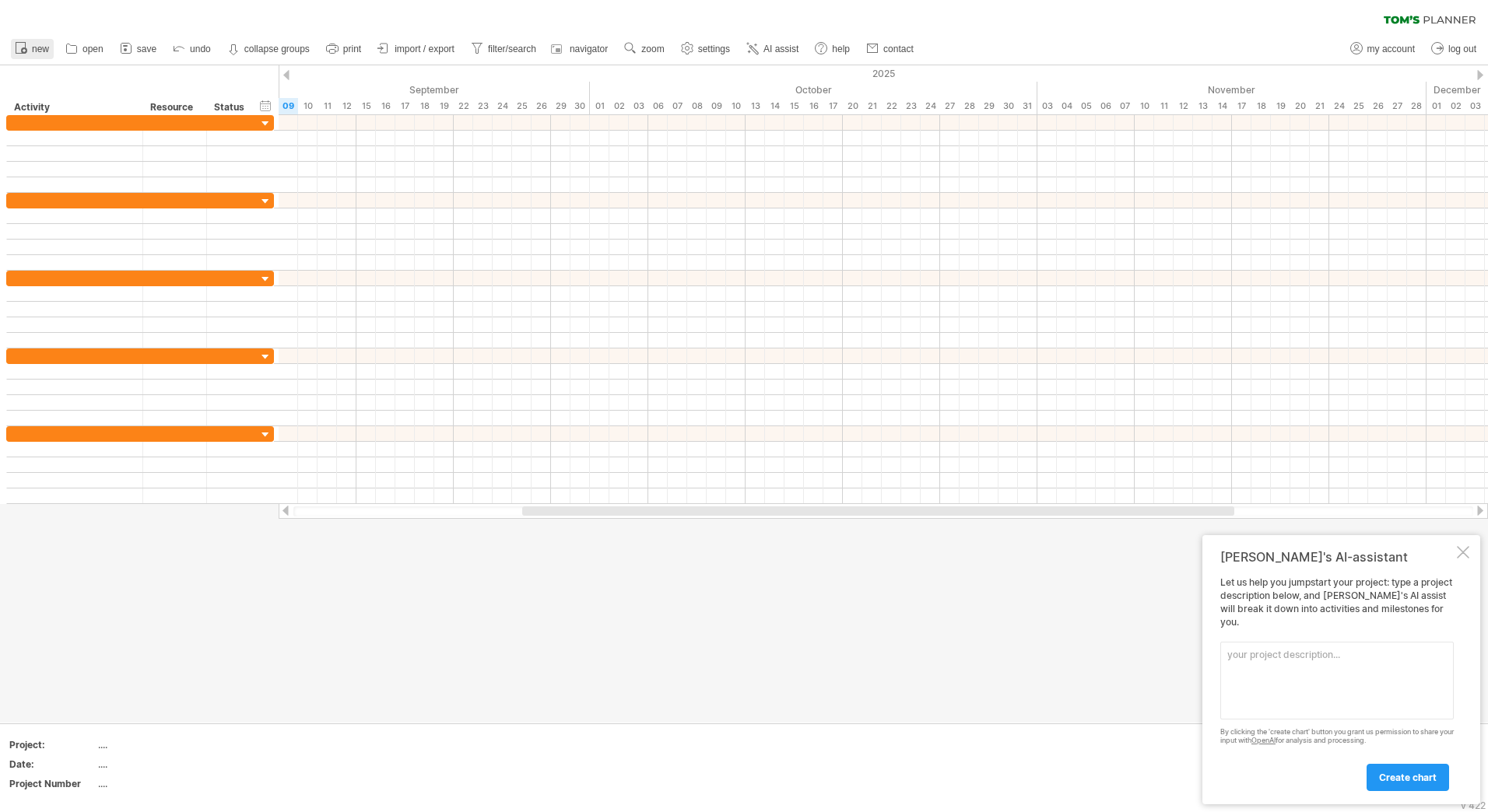
click at [17, 51] on icon at bounding box center [21, 47] width 16 height 16
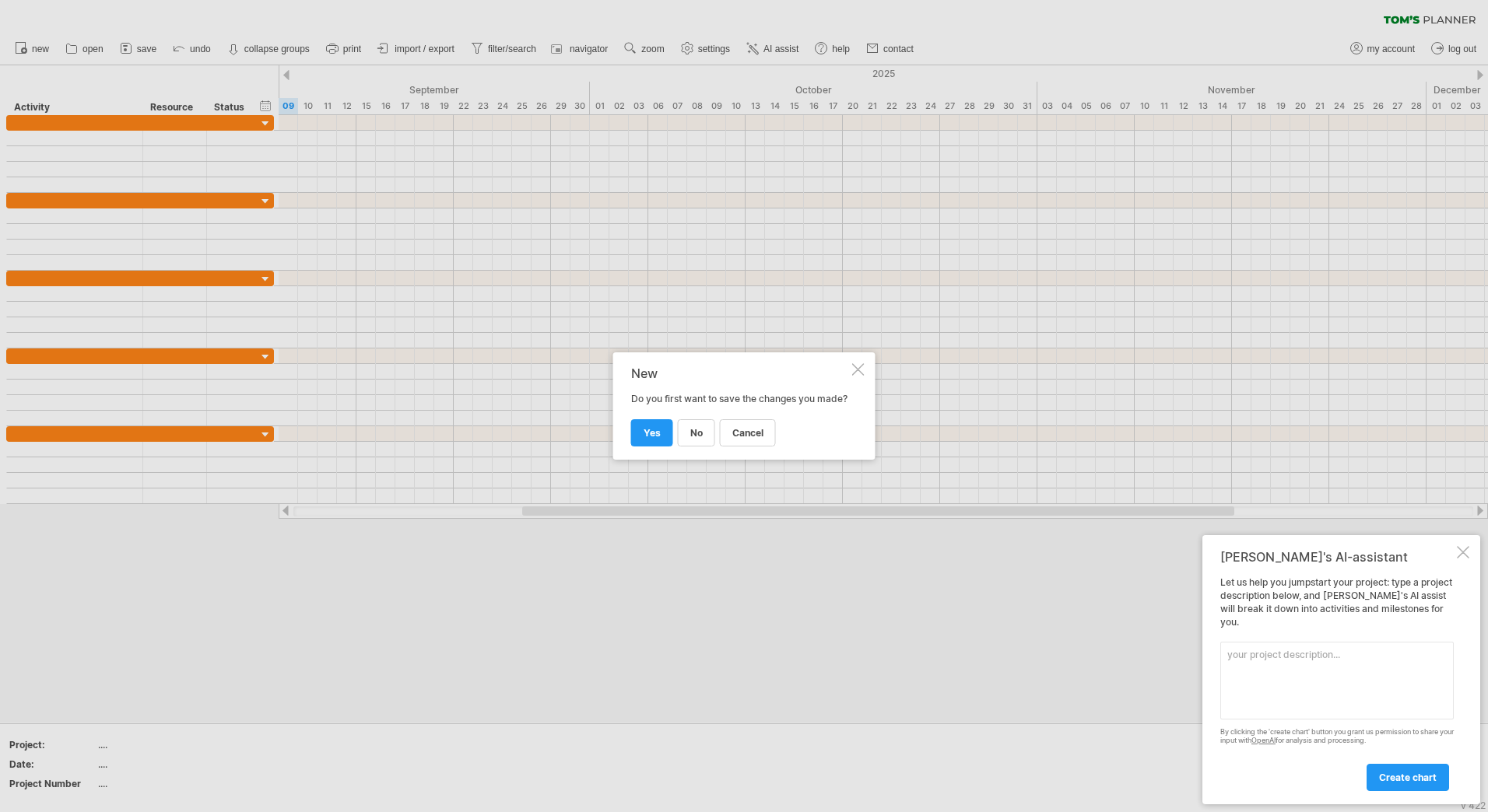
click at [856, 356] on div "New Do you first want to save the changes you made? cancel no yes" at bounding box center [744, 406] width 262 height 107
click at [856, 363] on div at bounding box center [858, 369] width 12 height 12
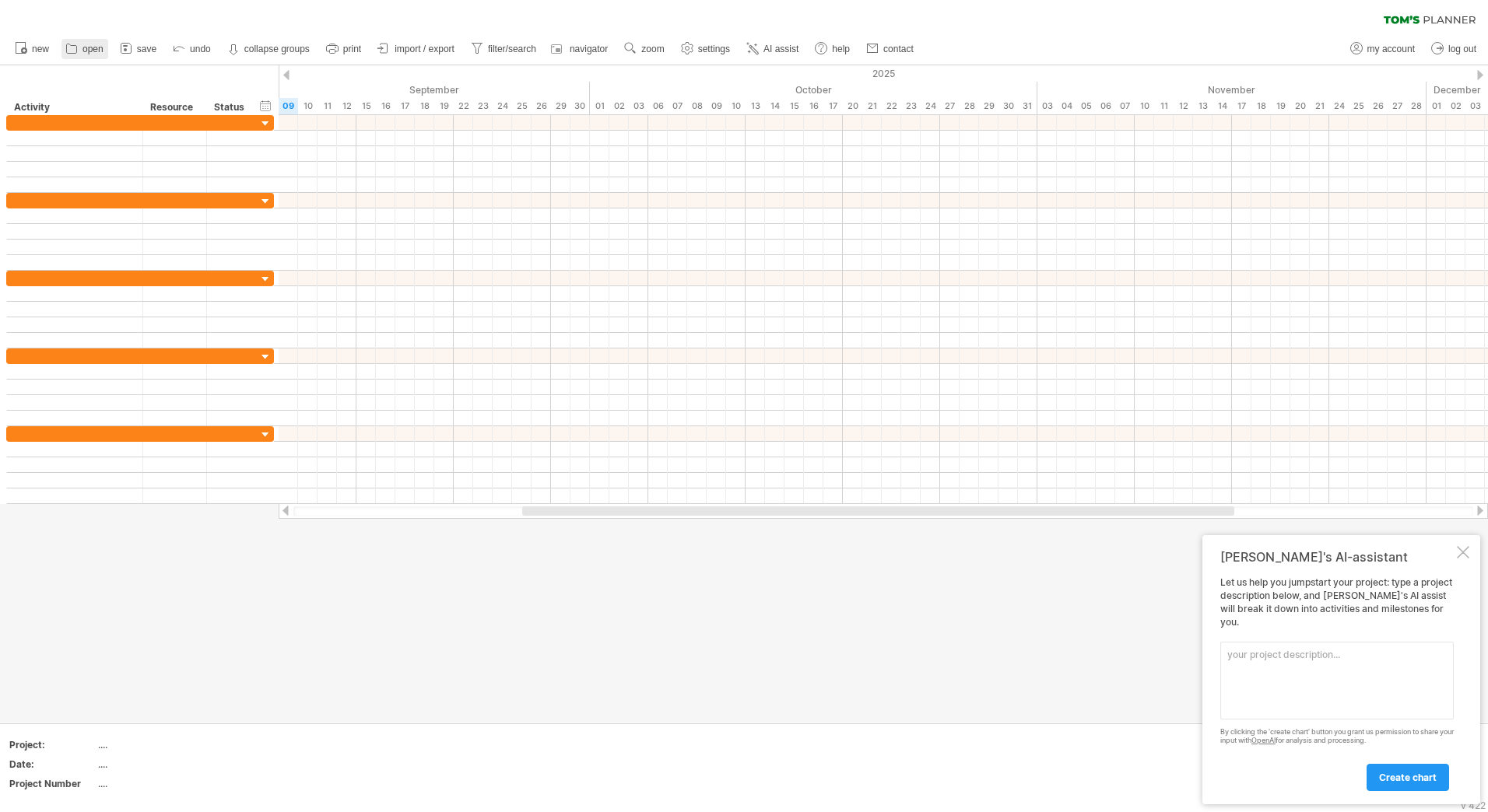
click at [101, 56] on link "open" at bounding box center [84, 48] width 47 height 21
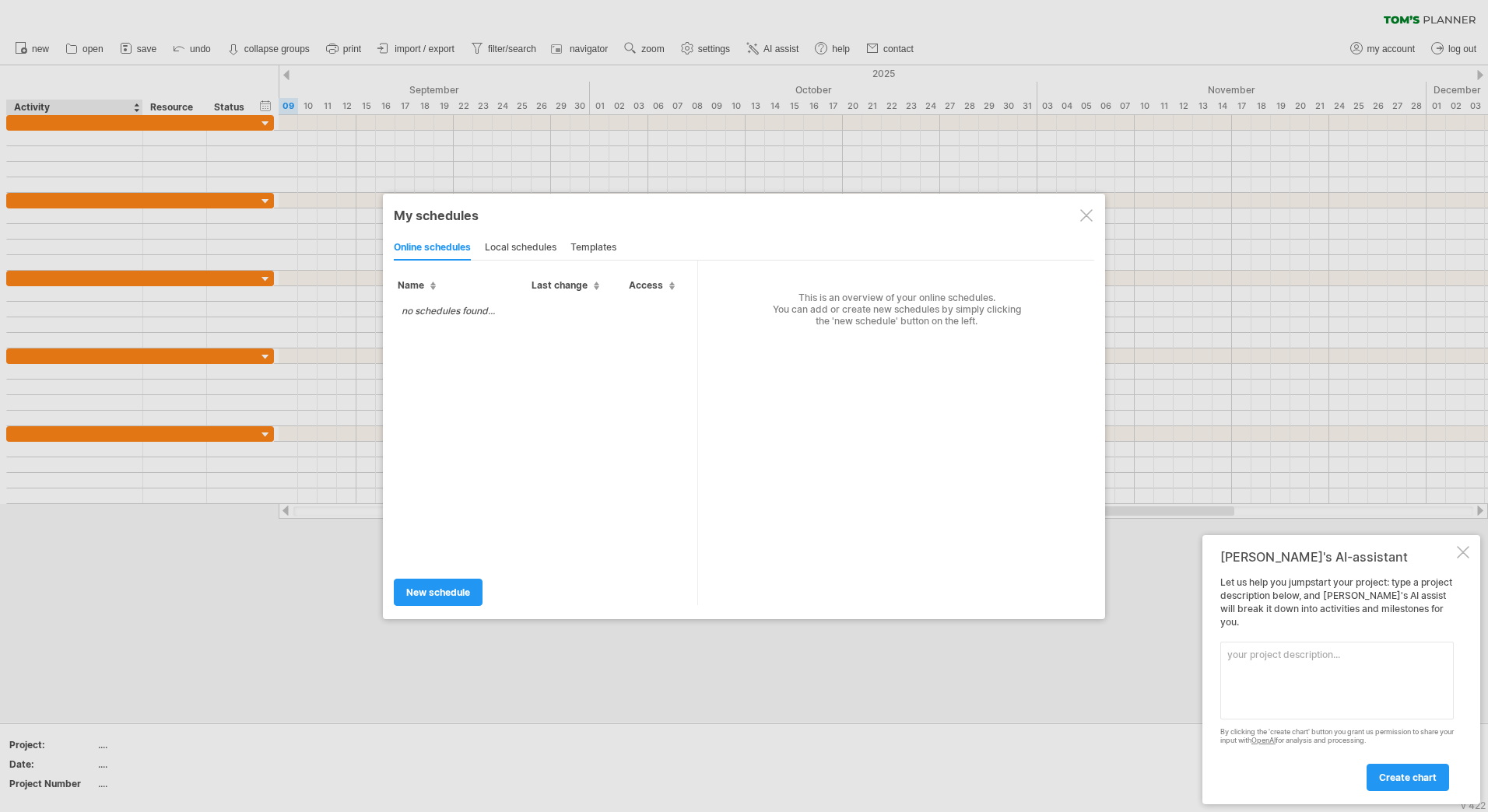
click at [531, 244] on div "local schedules" at bounding box center [520, 248] width 71 height 25
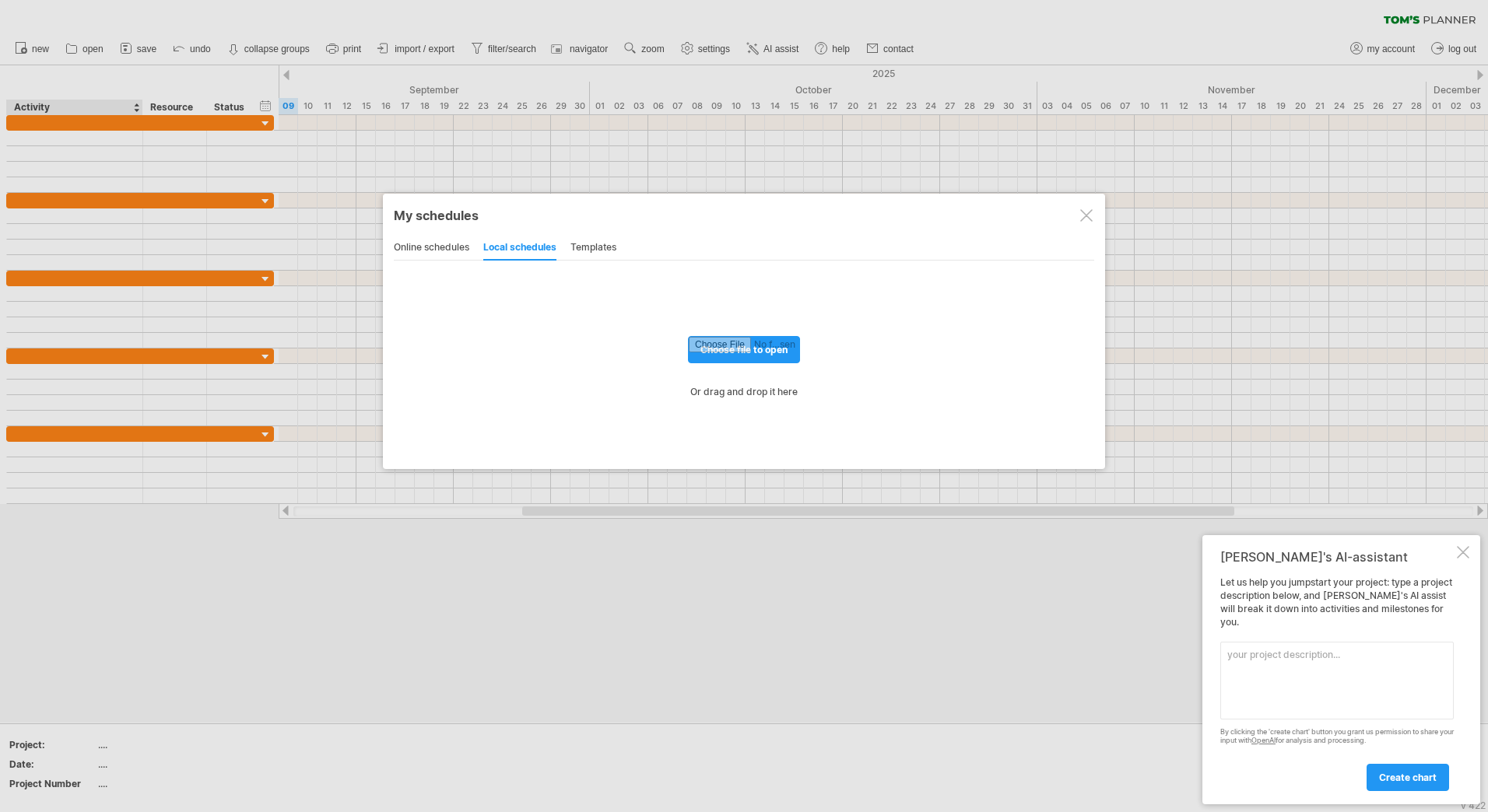
click at [614, 246] on div "templates" at bounding box center [593, 248] width 46 height 25
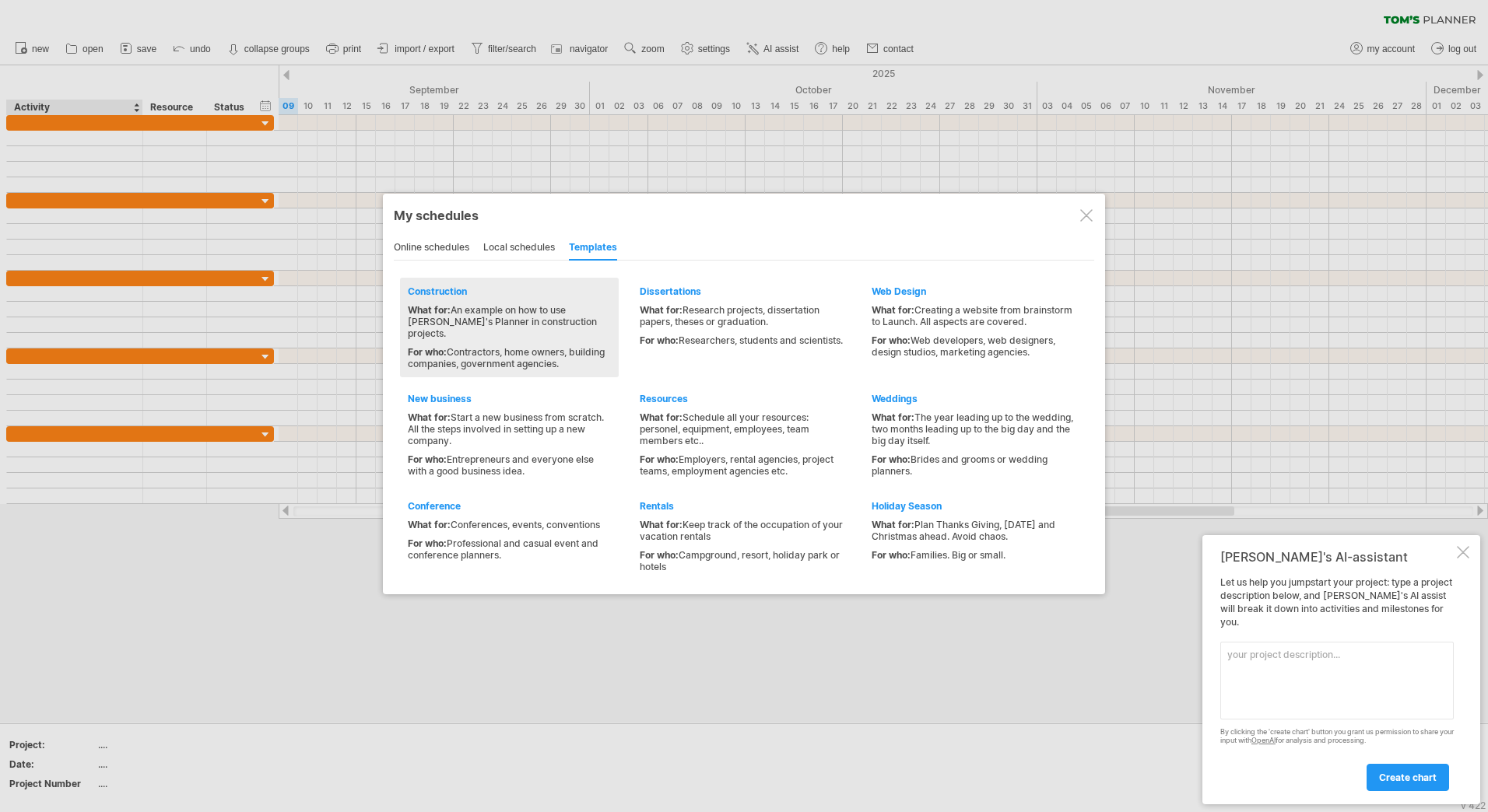
click at [439, 288] on div "Construction" at bounding box center [509, 291] width 203 height 11
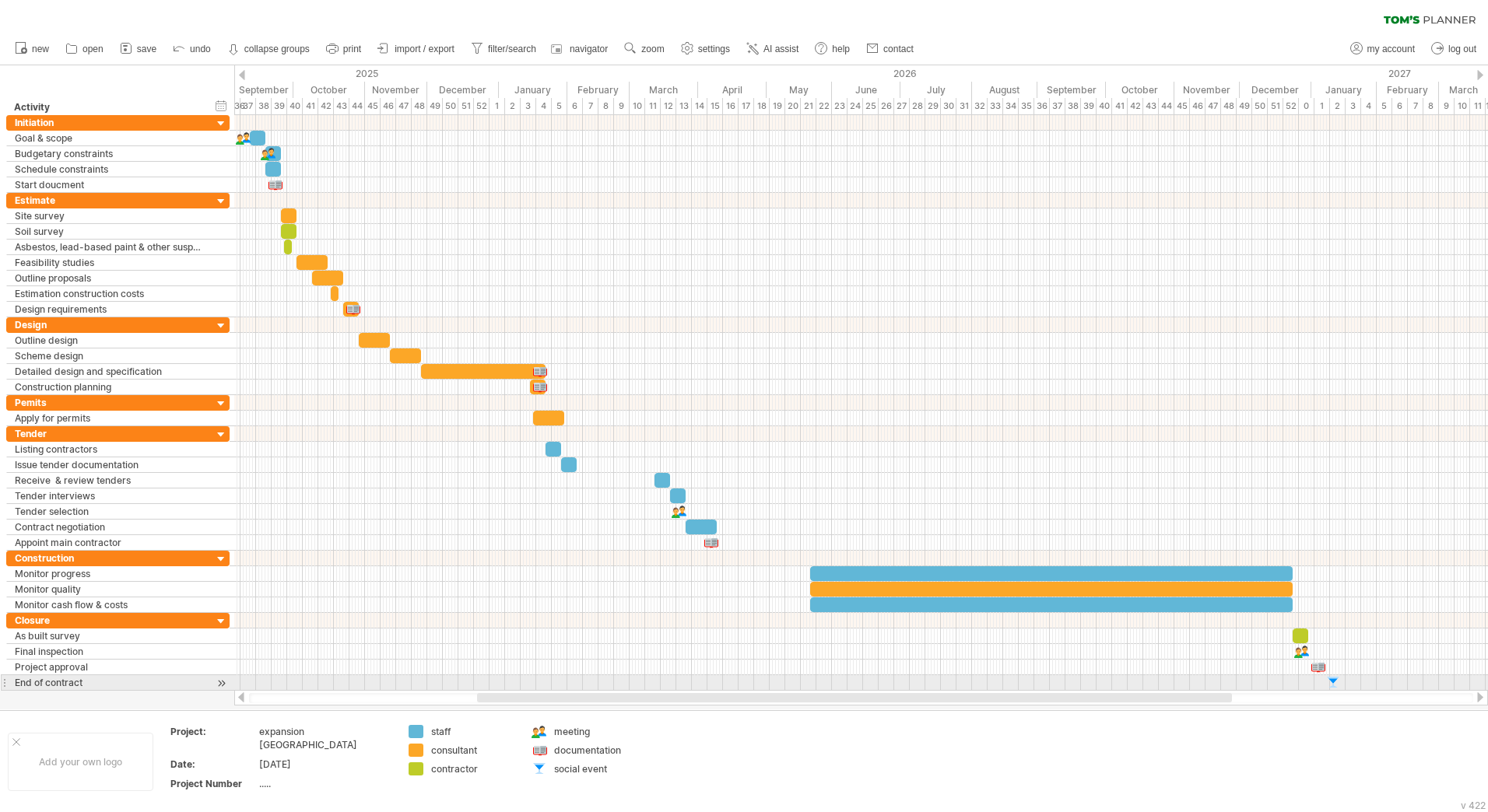
drag, startPoint x: 760, startPoint y: 697, endPoint x: 758, endPoint y: 689, distance: 8.2
click at [758, 689] on div "Trying to reach [DOMAIN_NAME] Connected again... 0% clear filter new" at bounding box center [744, 406] width 1488 height 812
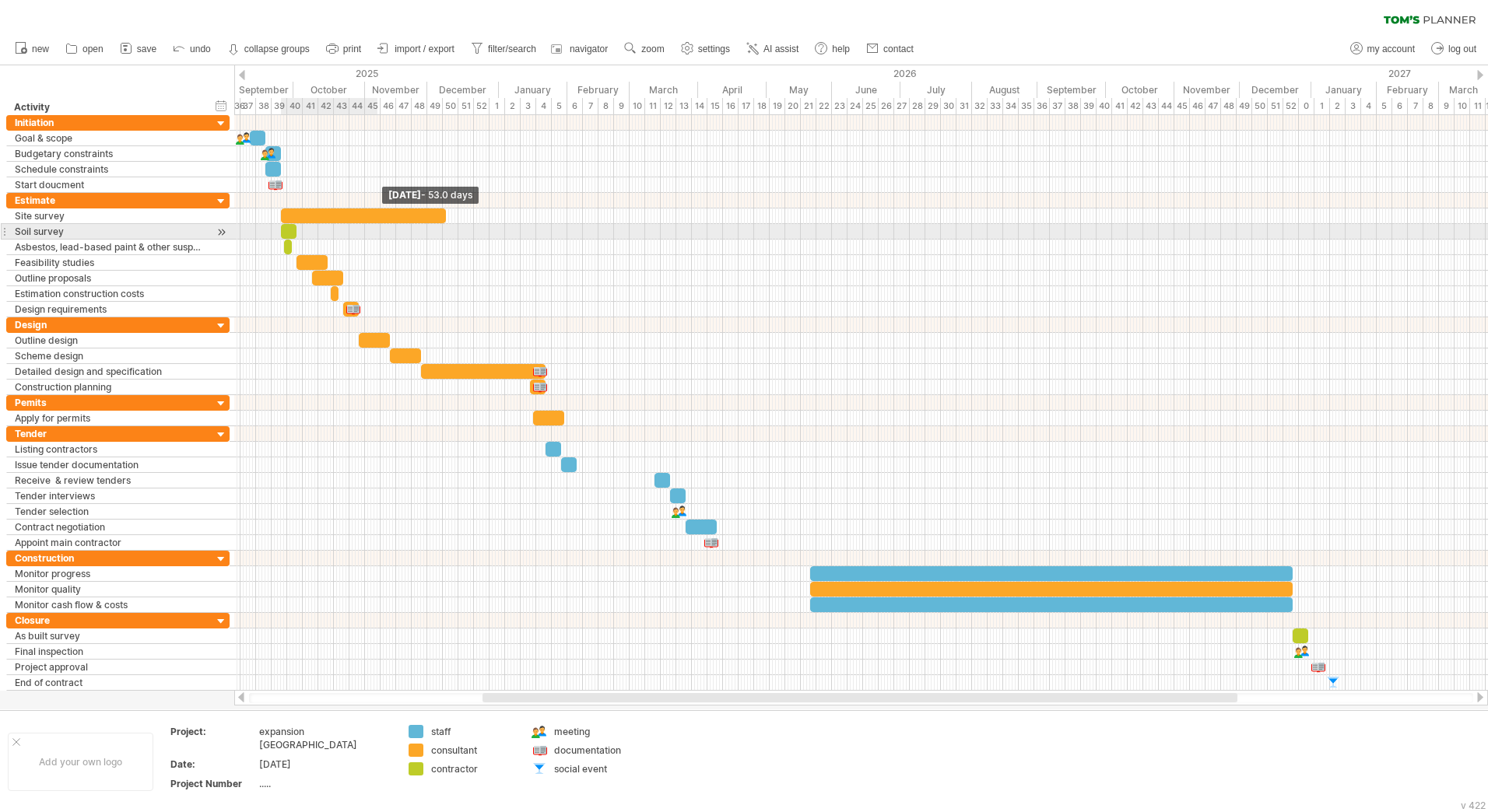
drag, startPoint x: 296, startPoint y: 219, endPoint x: 704, endPoint y: 260, distance: 410.1
click at [704, 260] on div "[DATE] - 53.0 days" at bounding box center [861, 403] width 1253 height 576
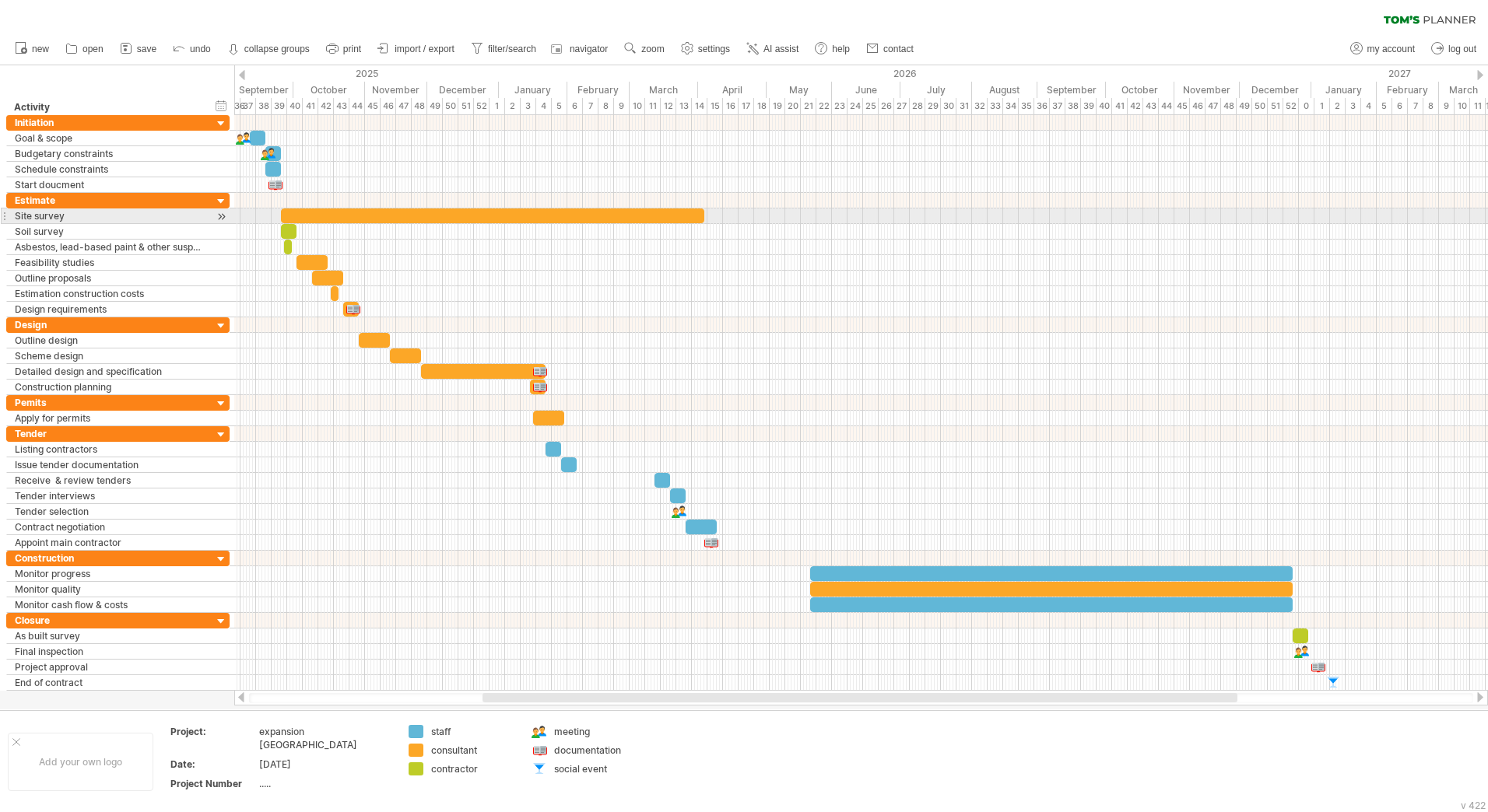
click at [551, 219] on div at bounding box center [492, 216] width 423 height 15
click at [552, 218] on div at bounding box center [492, 216] width 423 height 15
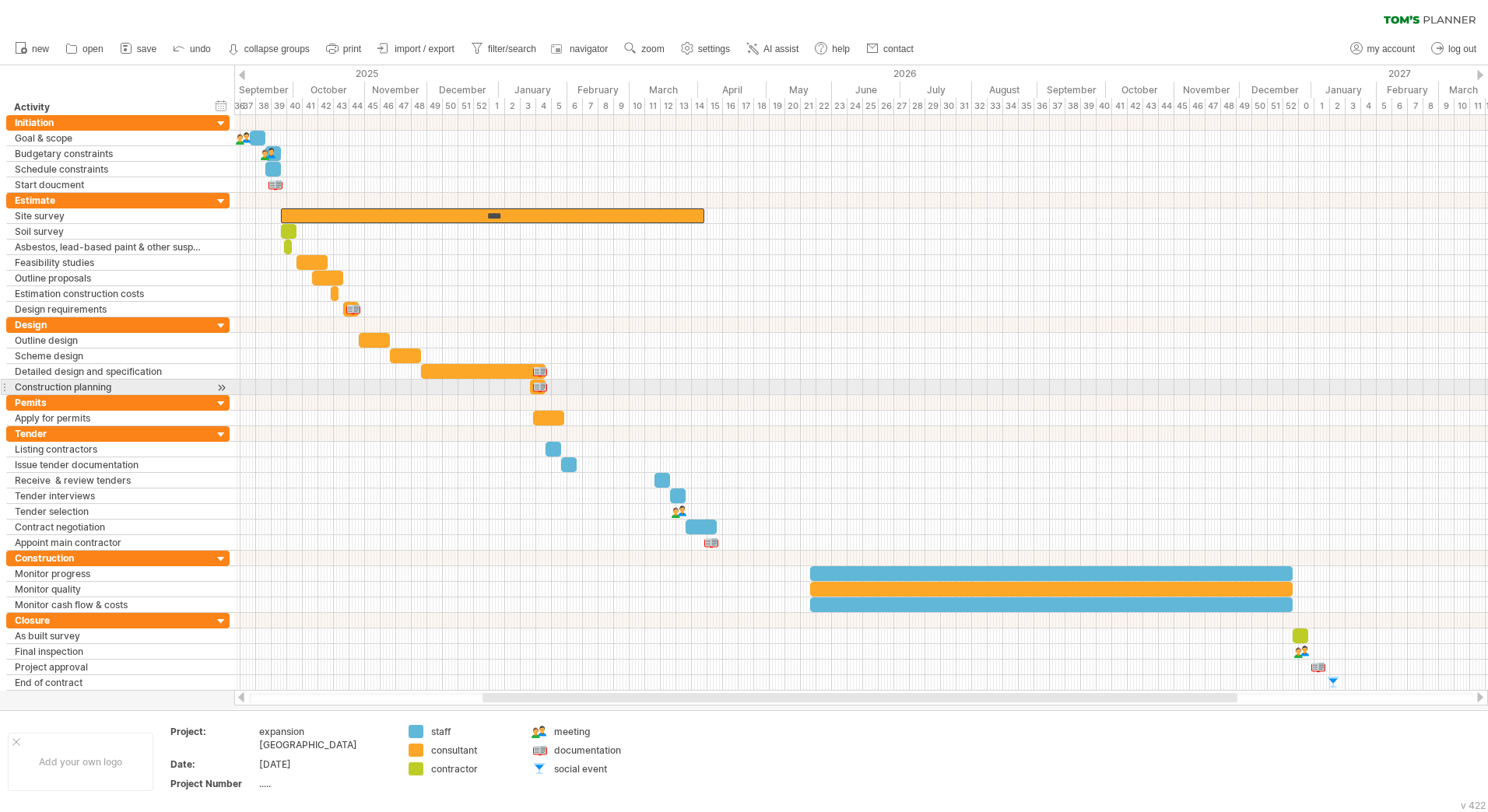
click at [564, 390] on div at bounding box center [861, 387] width 1253 height 16
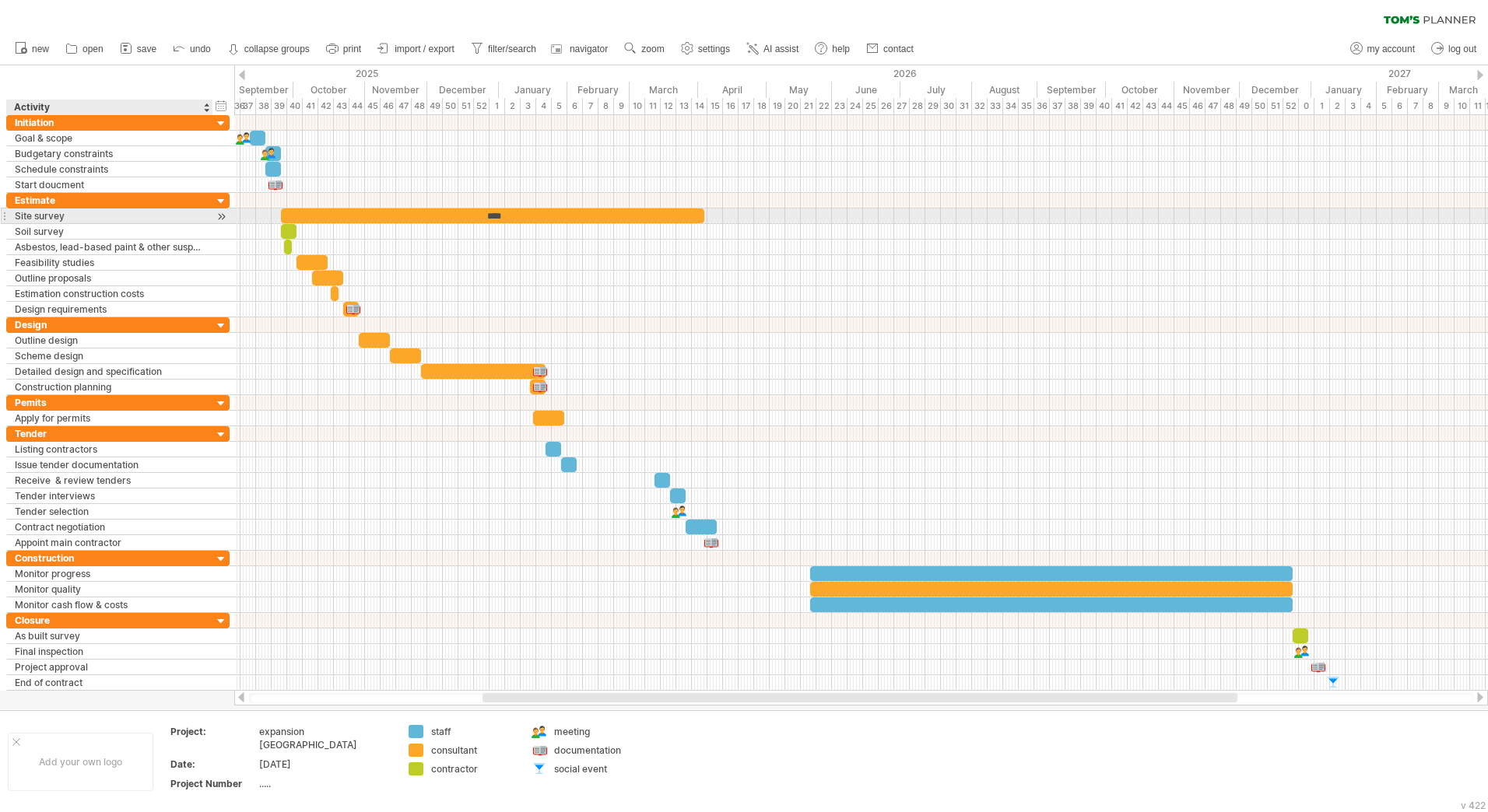
click at [220, 219] on div at bounding box center [221, 217] width 15 height 16
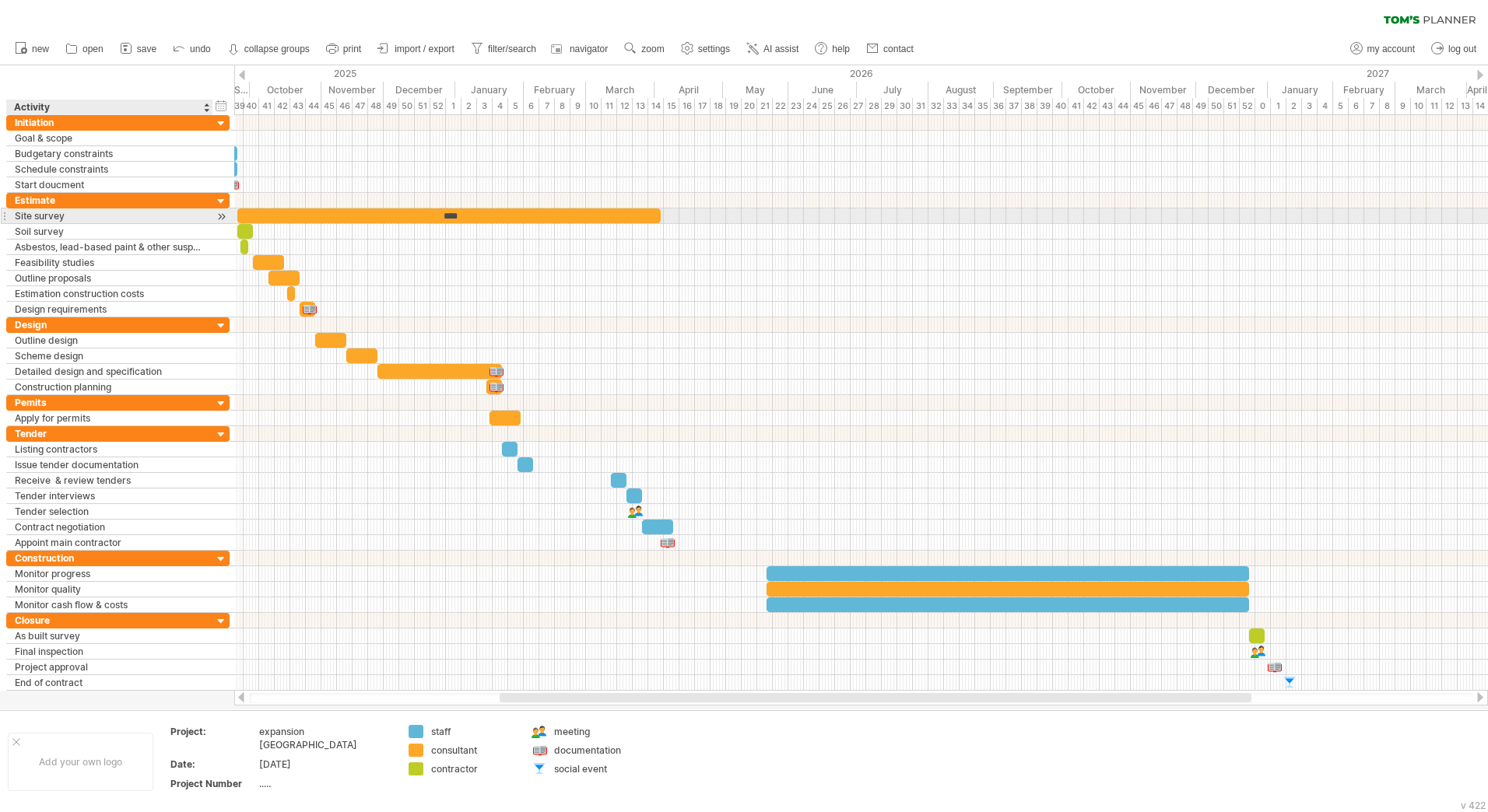
click at [220, 219] on div at bounding box center [221, 217] width 15 height 16
click at [221, 249] on div at bounding box center [221, 248] width 15 height 16
